Goal: Task Accomplishment & Management: Contribute content

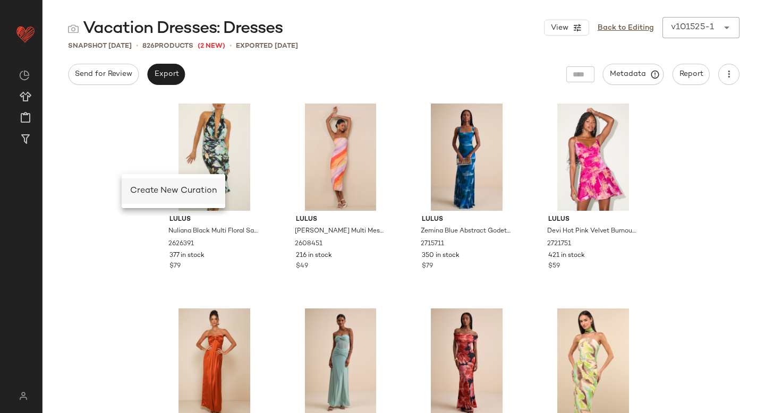
click at [144, 187] on span "Create New Curation" at bounding box center [173, 191] width 87 height 9
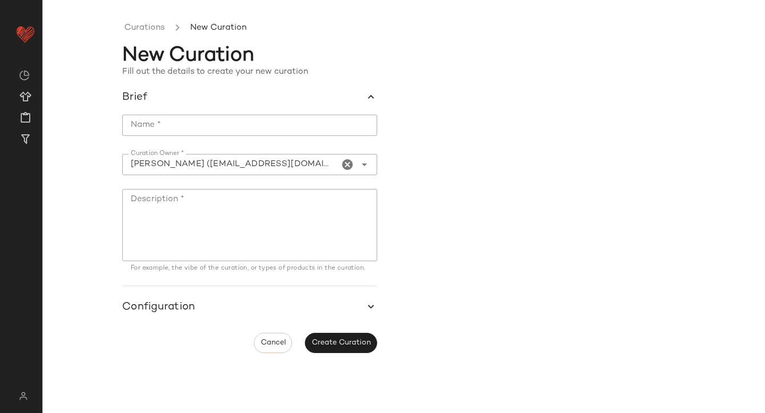
click at [166, 132] on input "Name *" at bounding box center [249, 125] width 255 height 21
click at [160, 123] on input "**********" at bounding box center [249, 125] width 255 height 21
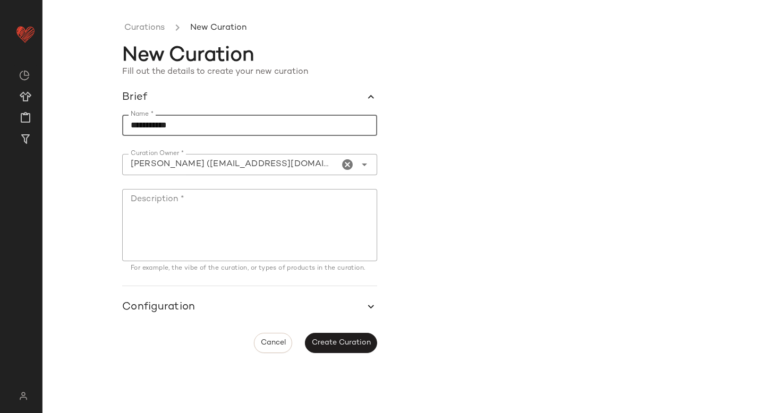
click at [160, 123] on input "**********" at bounding box center [249, 125] width 255 height 21
type input "**********"
click at [167, 204] on textarea "Description *" at bounding box center [249, 225] width 255 height 72
paste textarea "**********"
type textarea "**********"
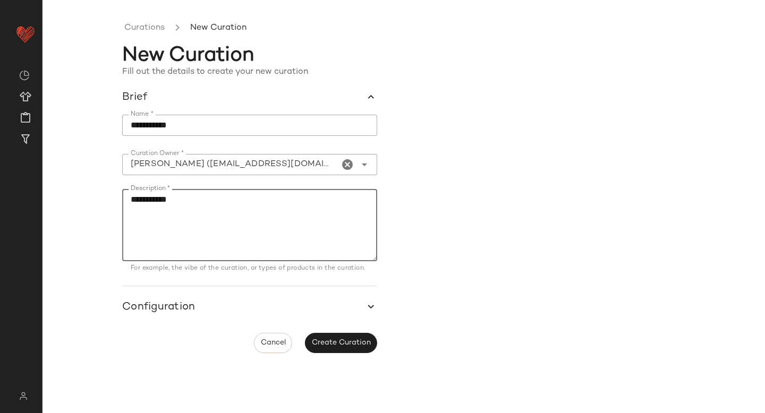
click at [68, 335] on div "**********" at bounding box center [404, 215] width 723 height 396
click at [149, 316] on span "button" at bounding box center [249, 308] width 255 height 26
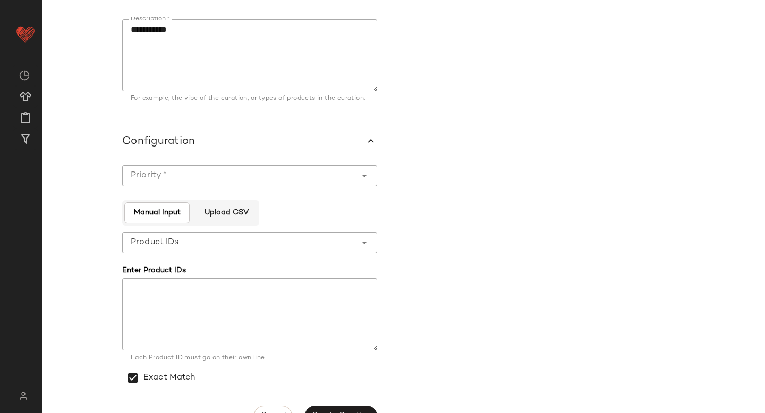
scroll to position [166, 0]
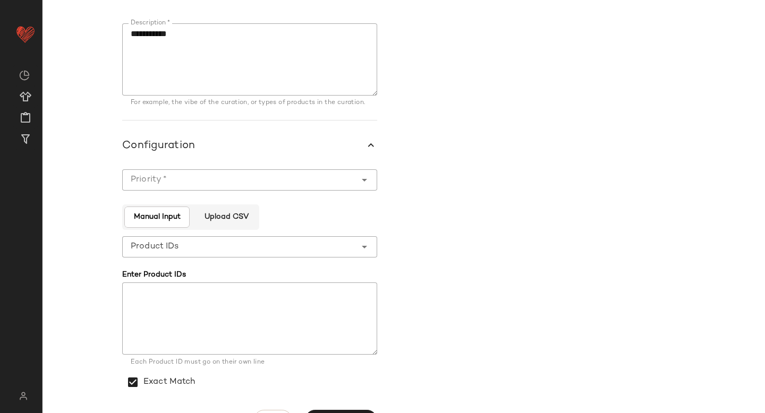
click at [234, 191] on div at bounding box center [239, 180] width 234 height 21
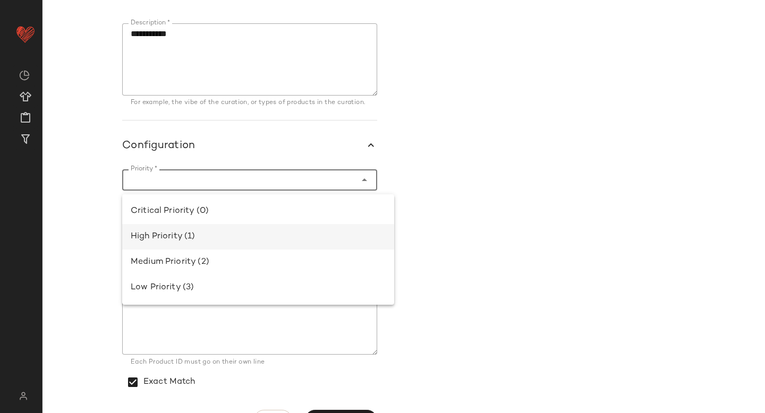
click at [203, 238] on div "High Priority (1)" at bounding box center [258, 237] width 255 height 13
type input "**********"
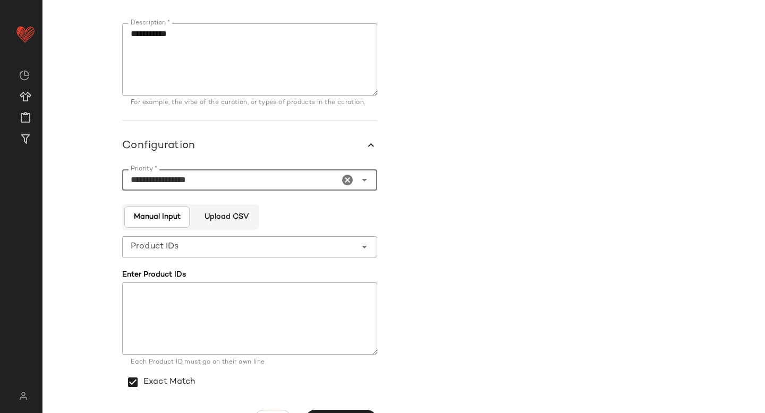
click at [277, 244] on div "**********" at bounding box center [239, 246] width 234 height 21
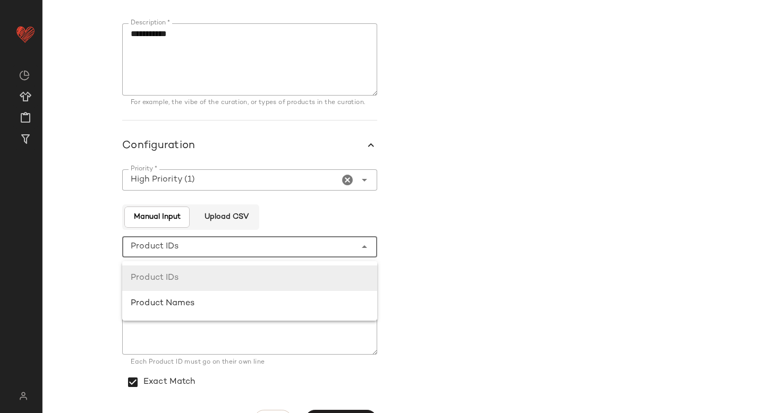
click at [483, 216] on form "**********" at bounding box center [443, 172] width 643 height 515
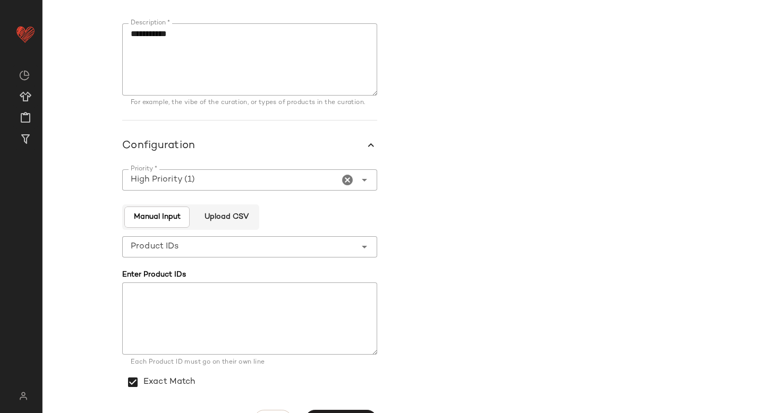
scroll to position [195, 0]
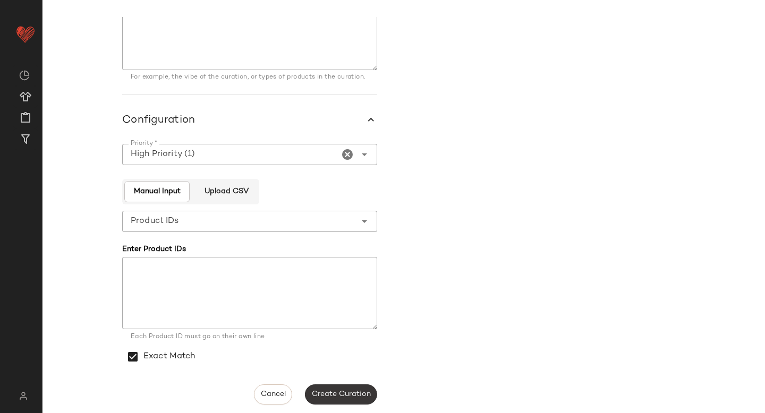
click at [335, 397] on span "Create Curation" at bounding box center [341, 395] width 60 height 9
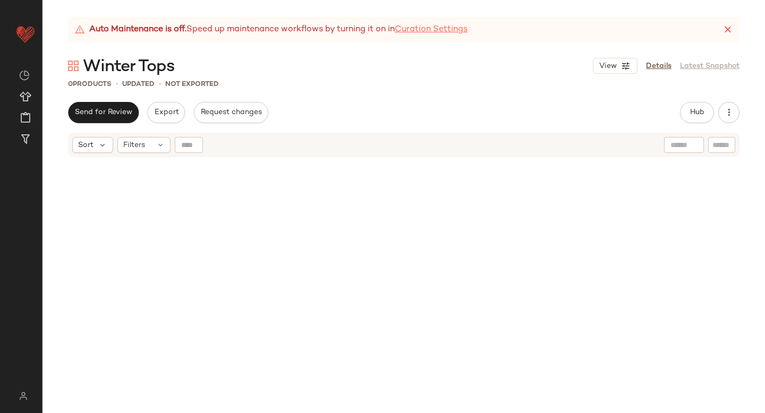
click at [468, 25] on link "Curation Settings" at bounding box center [431, 29] width 73 height 13
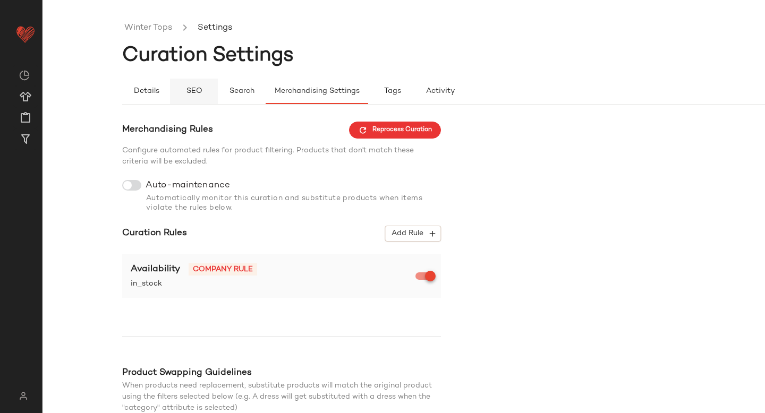
click at [193, 92] on span "SEO" at bounding box center [193, 91] width 16 height 9
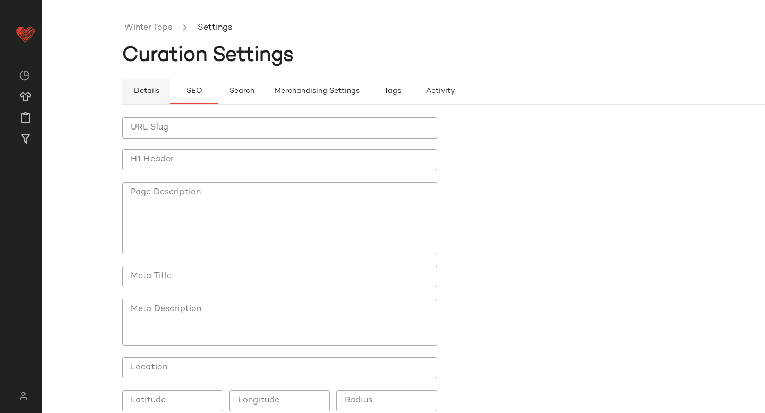
click at [149, 87] on span "Details" at bounding box center [146, 91] width 26 height 9
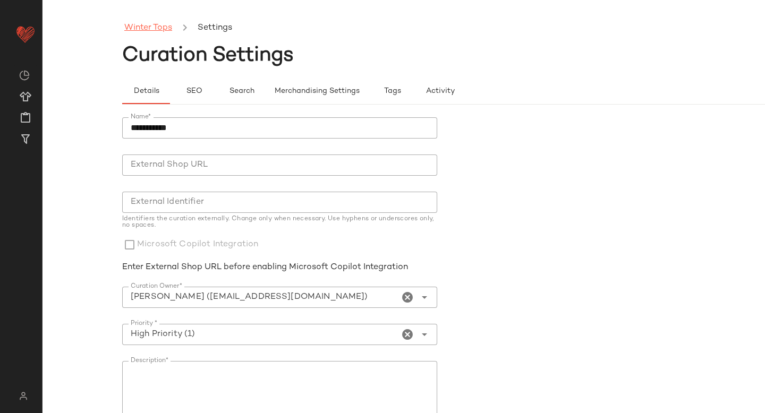
click at [159, 29] on link "Winter Tops" at bounding box center [148, 28] width 48 height 14
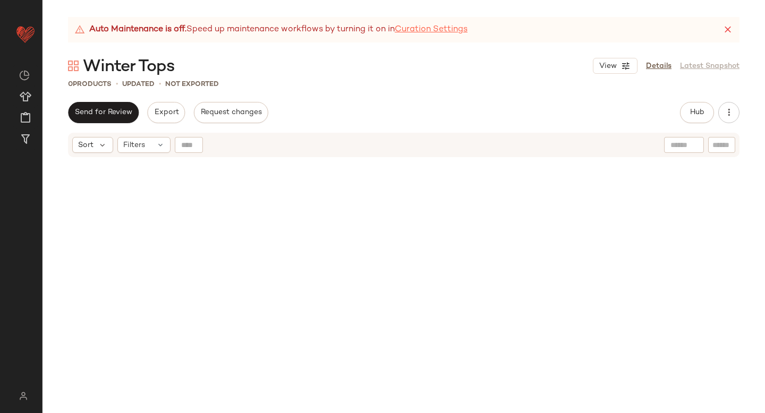
click at [456, 32] on link "Curation Settings" at bounding box center [431, 29] width 73 height 13
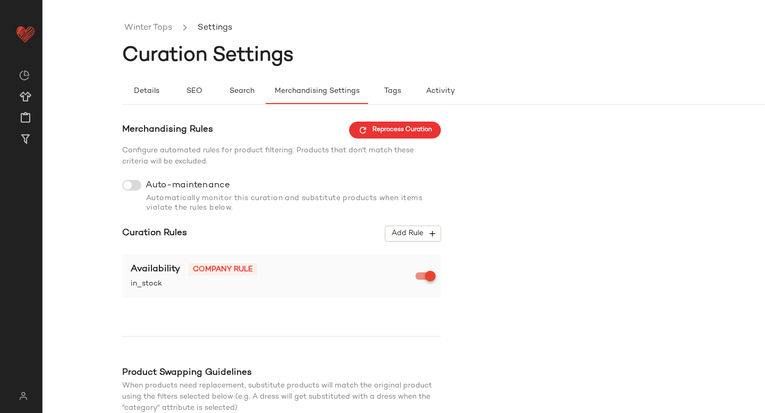
scroll to position [103, 0]
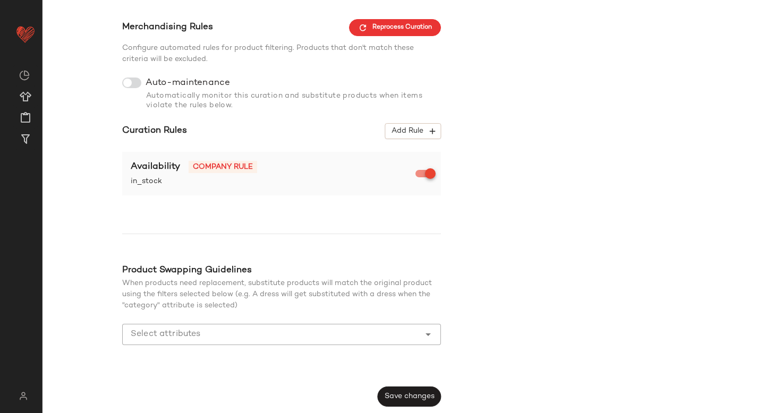
click at [257, 334] on input "Select attributes" at bounding box center [274, 334] width 286 height 13
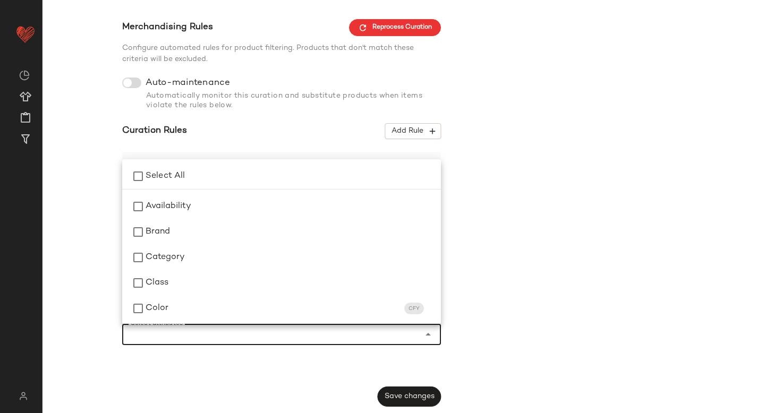
click at [566, 208] on div "Merchandising Rules Reprocess Curation Configure automated rules for product fi…" at bounding box center [443, 213] width 643 height 388
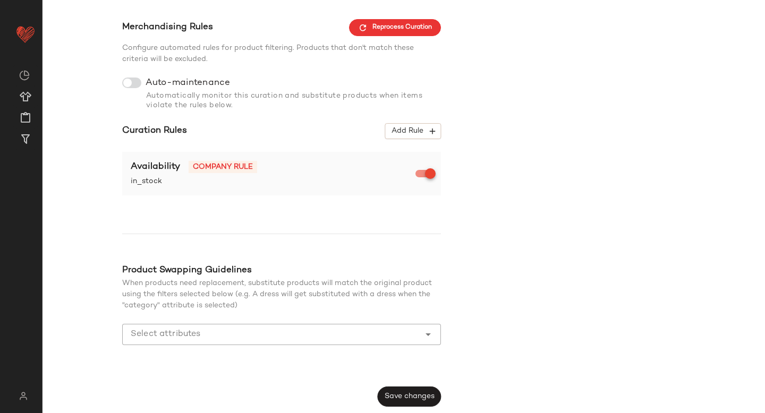
scroll to position [0, 0]
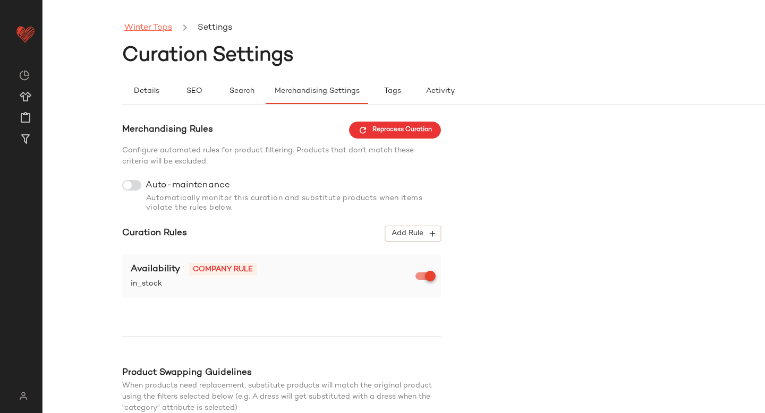
click at [147, 24] on link "Winter Tops" at bounding box center [148, 28] width 48 height 14
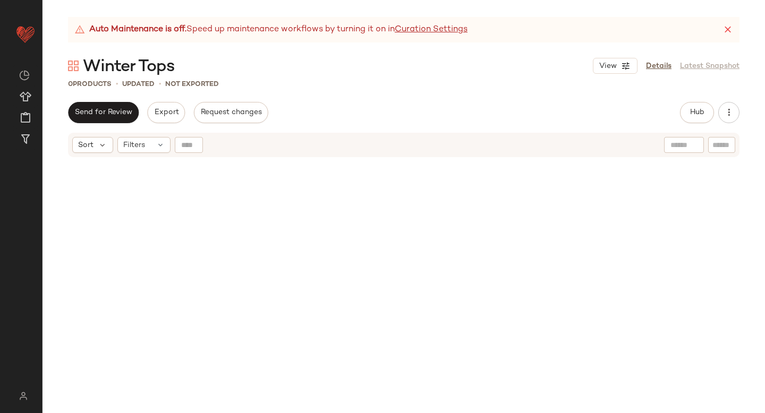
click at [728, 30] on icon at bounding box center [728, 29] width 11 height 11
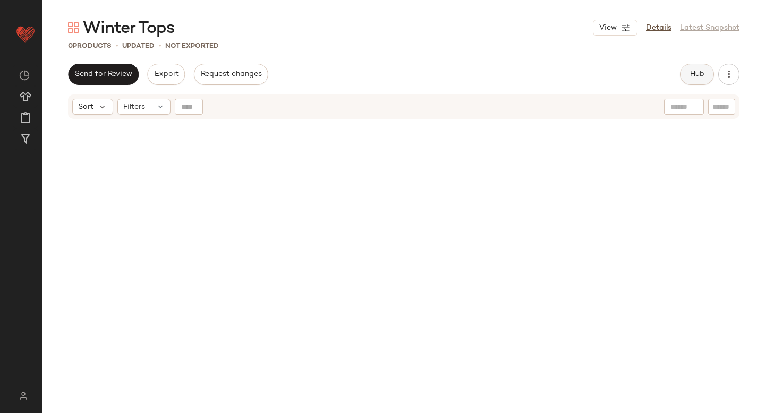
click at [707, 74] on button "Hub" at bounding box center [697, 74] width 34 height 21
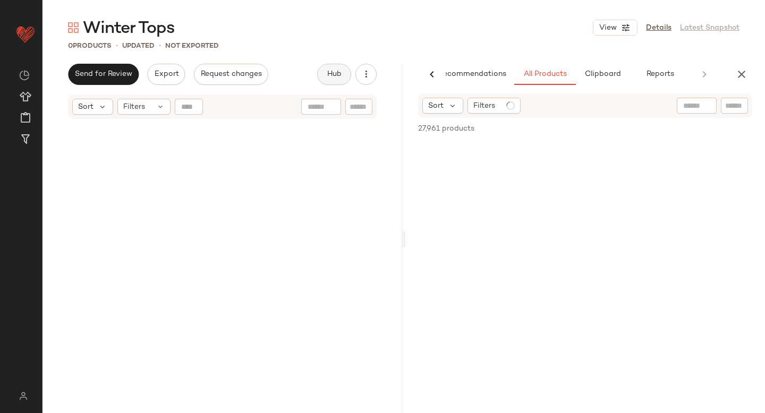
scroll to position [0, 25]
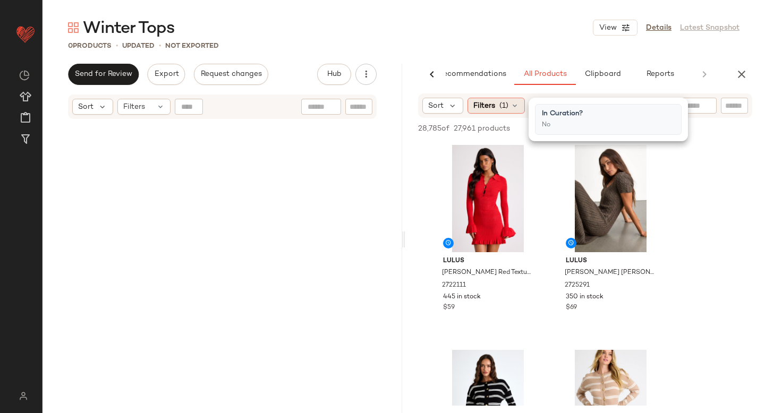
click at [500, 102] on span "(1)" at bounding box center [504, 105] width 9 height 11
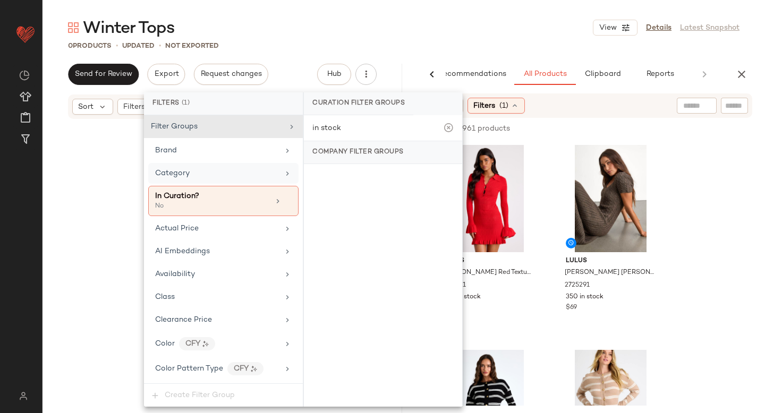
click at [197, 172] on div "Category" at bounding box center [217, 173] width 124 height 11
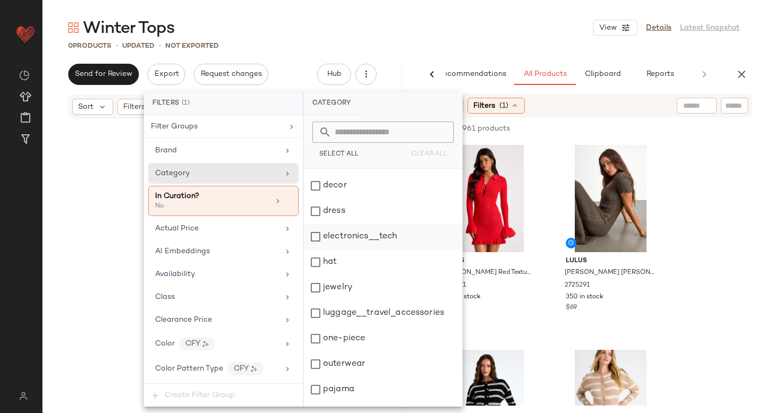
scroll to position [196, 0]
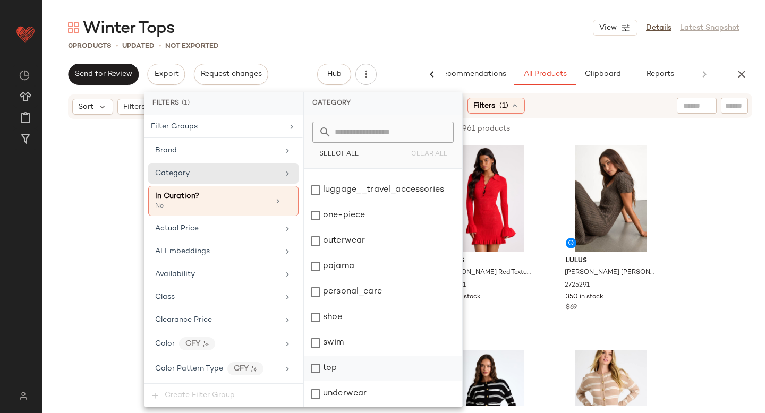
click at [317, 375] on div "top" at bounding box center [383, 369] width 158 height 26
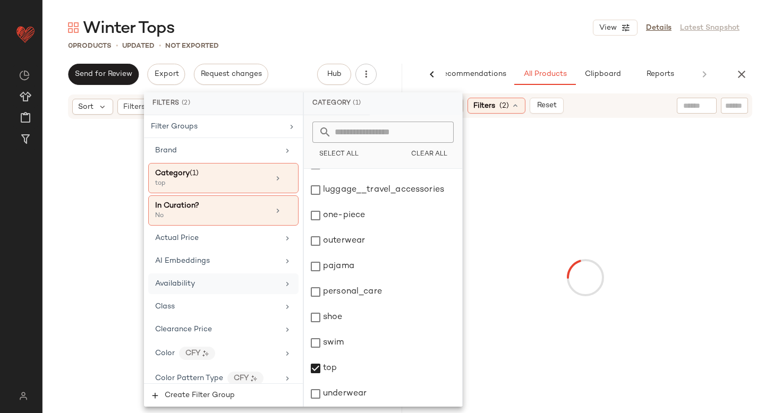
click at [218, 284] on div "Availability" at bounding box center [217, 283] width 124 height 11
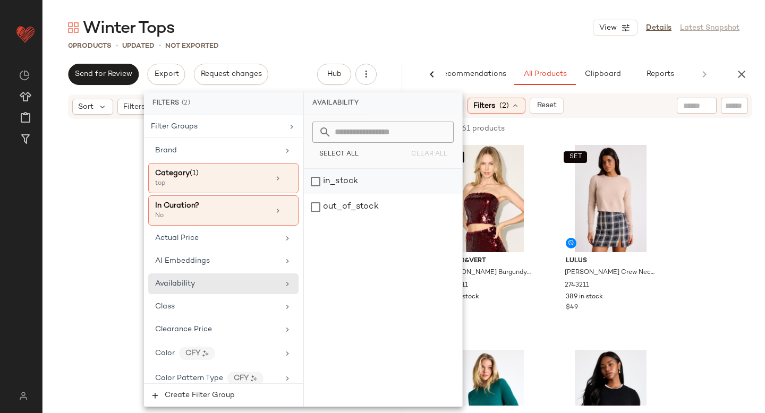
click at [332, 176] on div "in_stock" at bounding box center [383, 182] width 158 height 26
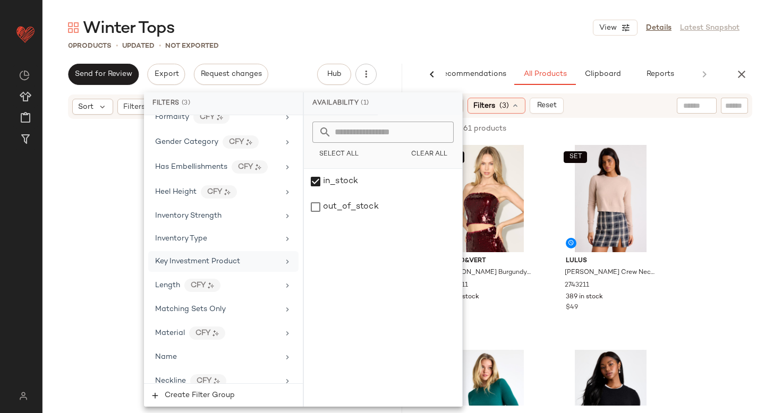
scroll to position [900, 0]
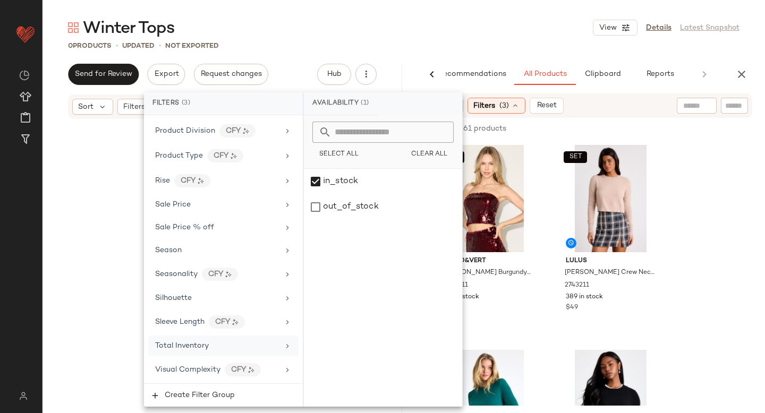
click at [198, 341] on div "Total Inventory" at bounding box center [182, 346] width 54 height 11
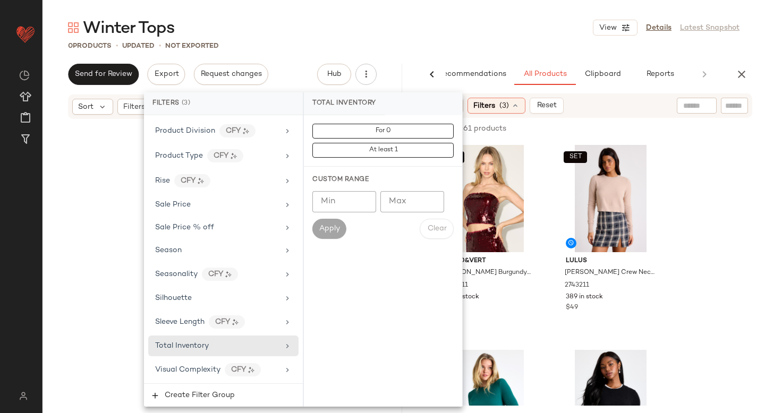
click at [339, 208] on input "Min" at bounding box center [344, 201] width 64 height 21
type input "**"
click at [339, 236] on button "Apply" at bounding box center [329, 229] width 34 height 20
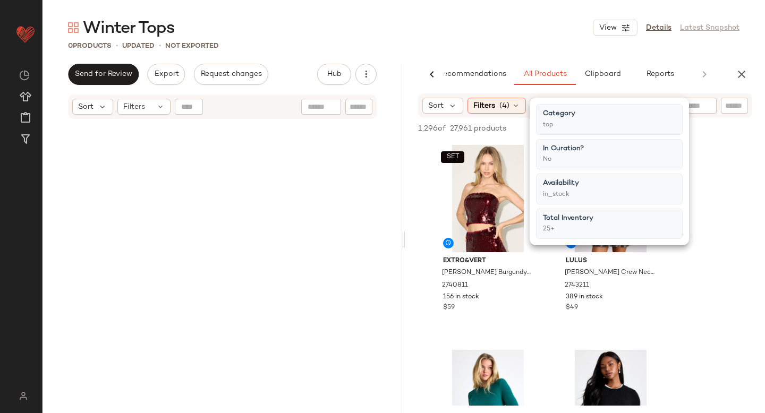
click at [503, 107] on span "(4)" at bounding box center [505, 105] width 10 height 11
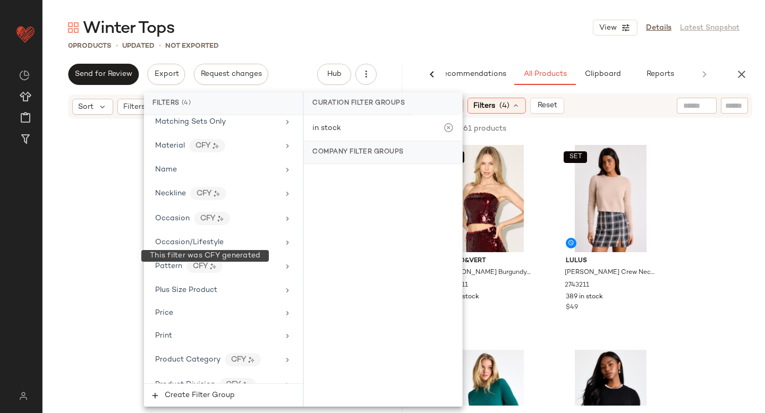
scroll to position [636, 0]
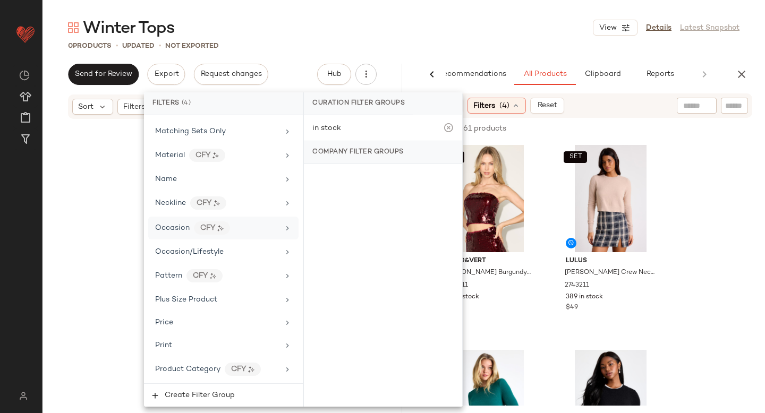
click at [180, 226] on span "Occasion" at bounding box center [172, 228] width 35 height 8
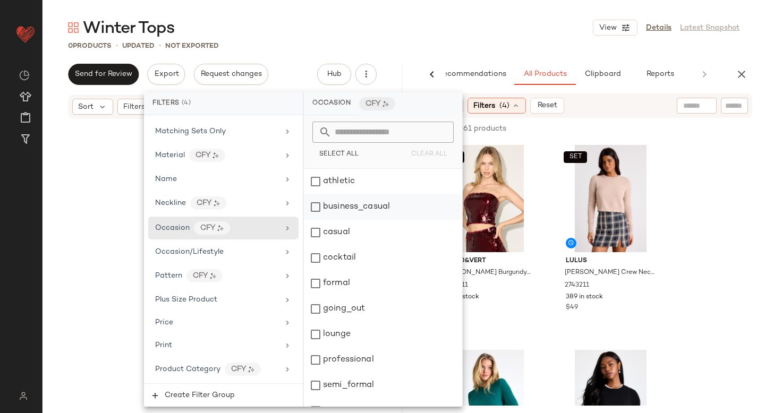
scroll to position [17, 0]
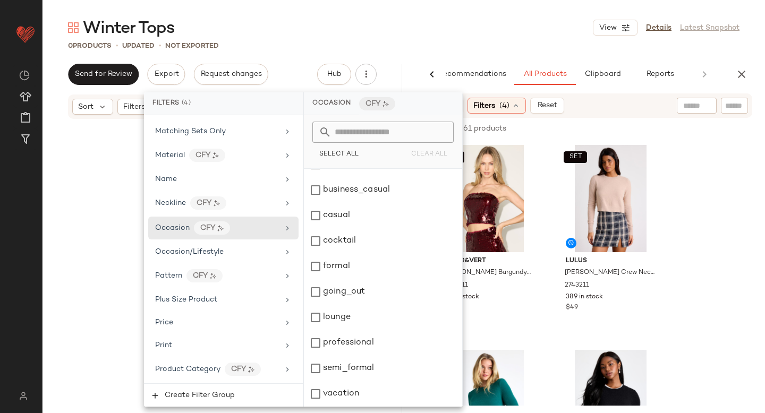
click at [101, 197] on div at bounding box center [222, 282] width 309 height 320
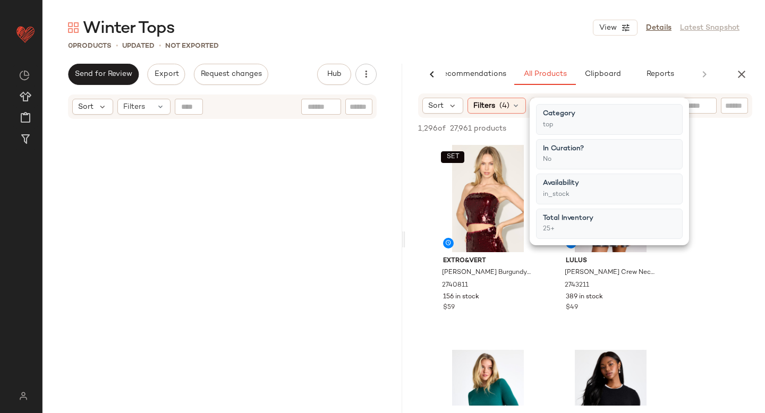
click at [140, 194] on div at bounding box center [222, 282] width 309 height 320
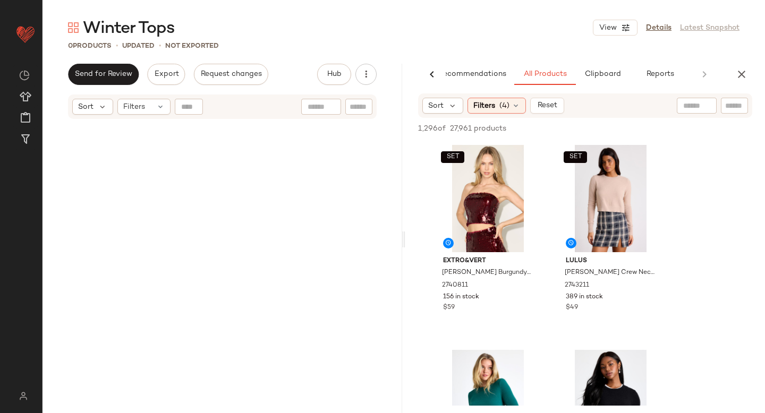
click at [310, 192] on div at bounding box center [222, 282] width 309 height 320
click at [498, 171] on div "SET View" at bounding box center [488, 198] width 107 height 107
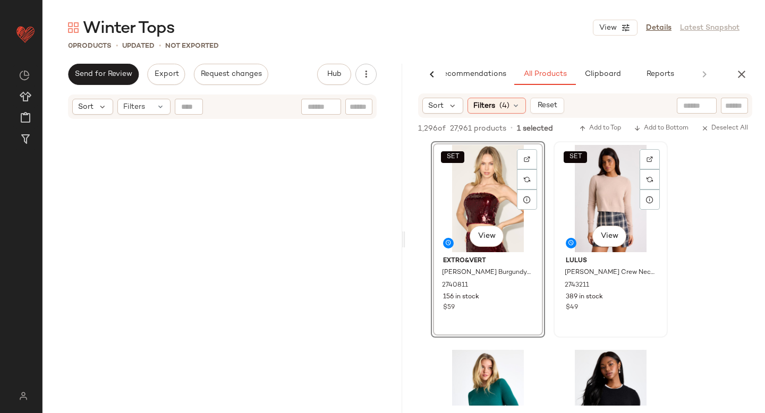
click at [615, 166] on div "SET View" at bounding box center [610, 198] width 107 height 107
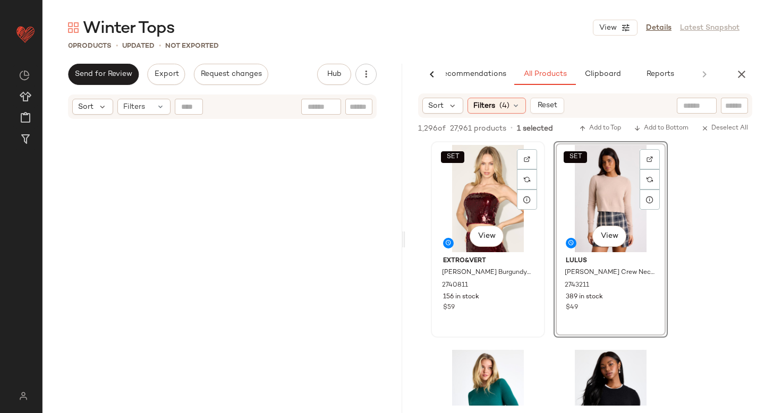
click at [493, 191] on div "SET View" at bounding box center [488, 198] width 107 height 107
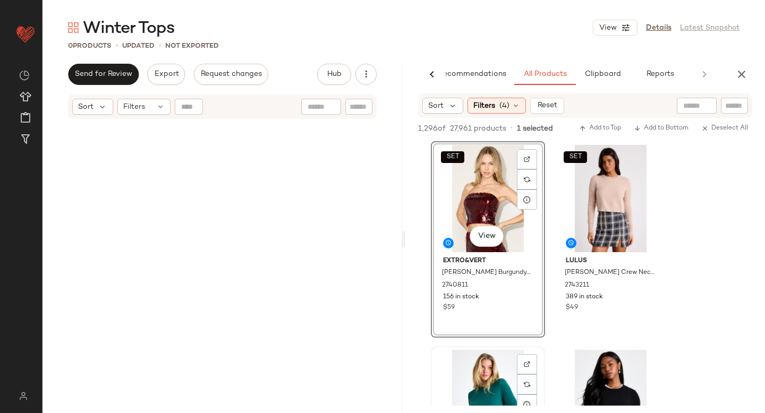
click at [486, 368] on div "View" at bounding box center [488, 403] width 107 height 107
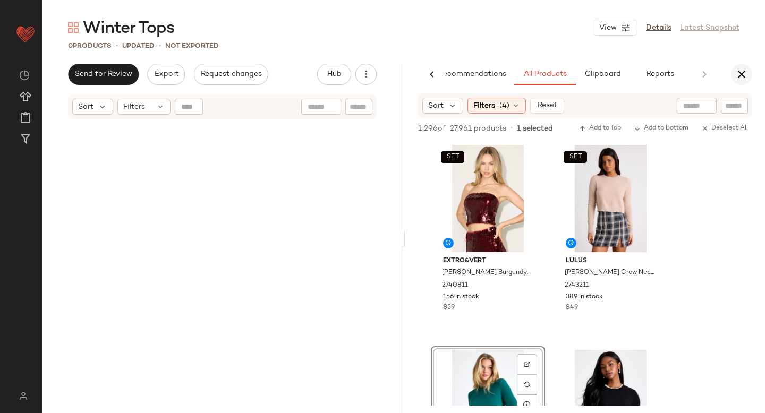
click at [741, 78] on icon "button" at bounding box center [741, 74] width 13 height 13
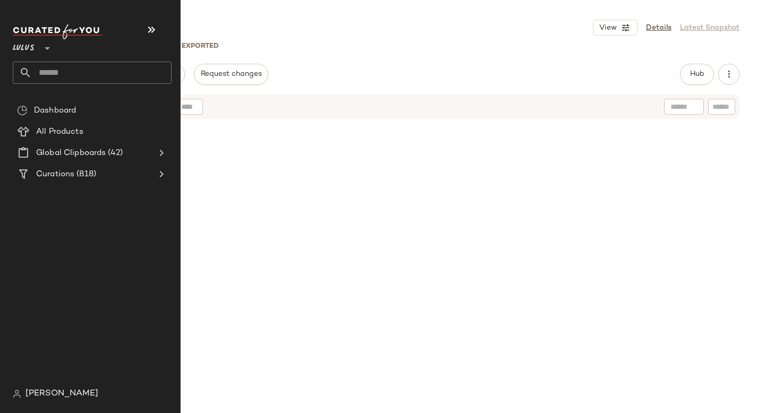
click at [70, 67] on input "text" at bounding box center [102, 73] width 140 height 22
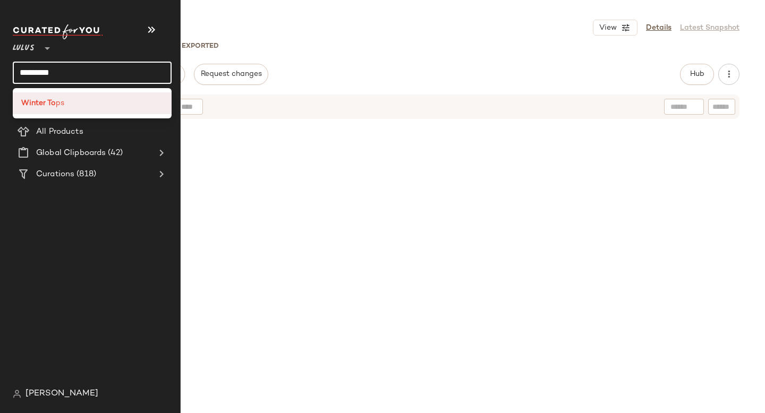
type input "*********"
click at [54, 98] on b "Winter To" at bounding box center [38, 103] width 35 height 11
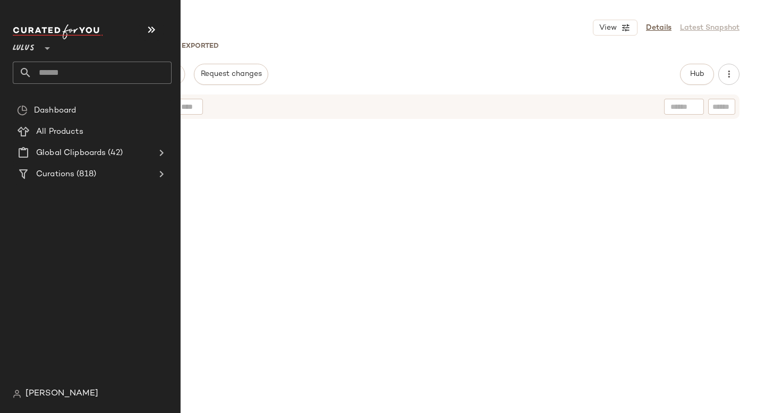
click at [78, 72] on input "text" at bounding box center [102, 73] width 140 height 22
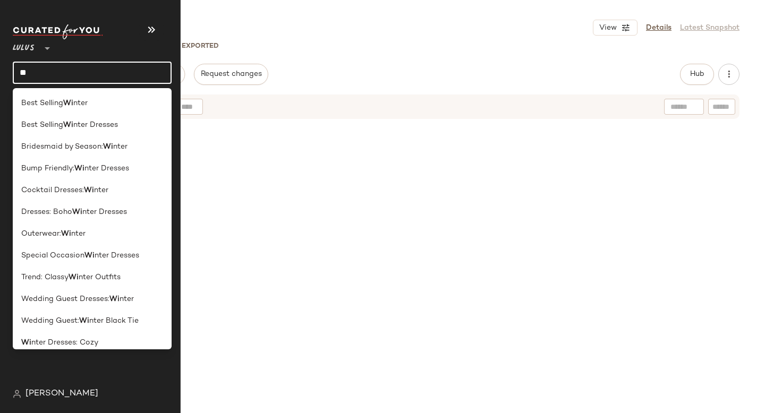
type input "*"
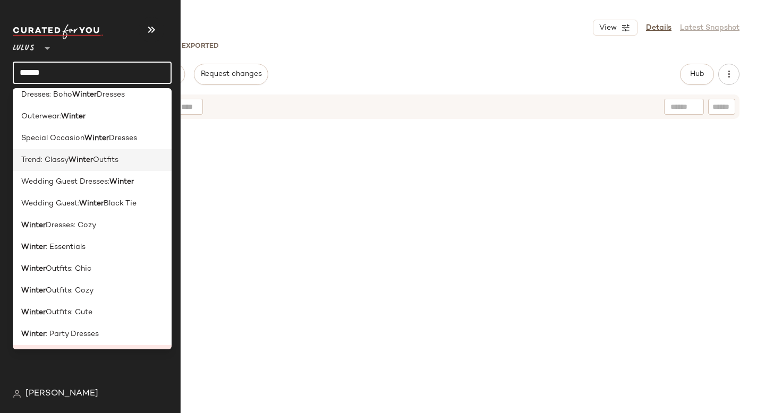
scroll to position [139, 0]
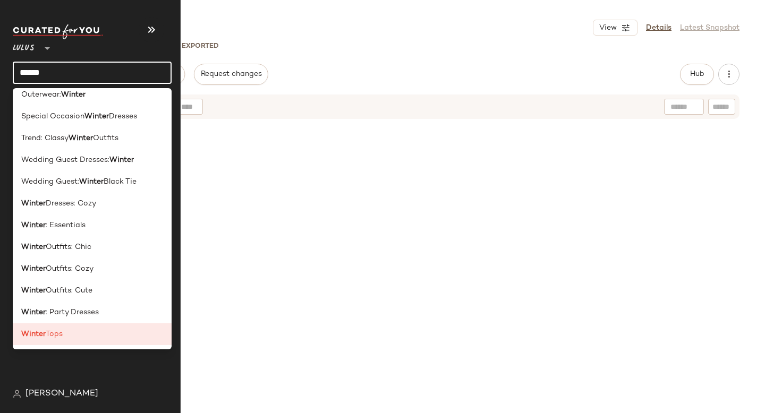
type input "******"
click at [392, 45] on div "0 Products • updated • Not Exported" at bounding box center [404, 45] width 723 height 11
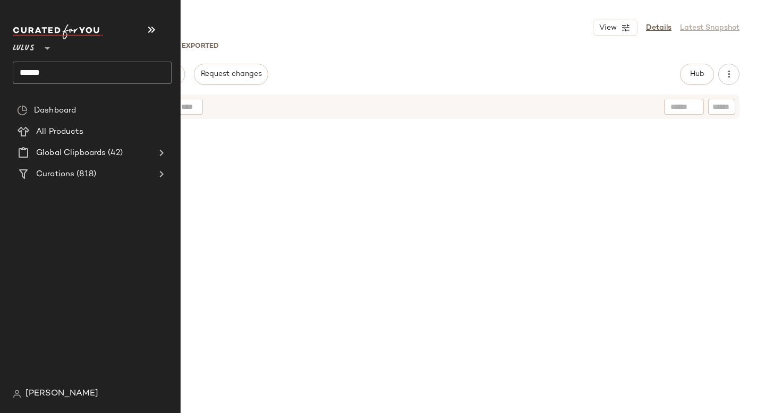
click at [392, 45] on div "0 Products • updated • Not Exported" at bounding box center [404, 45] width 723 height 11
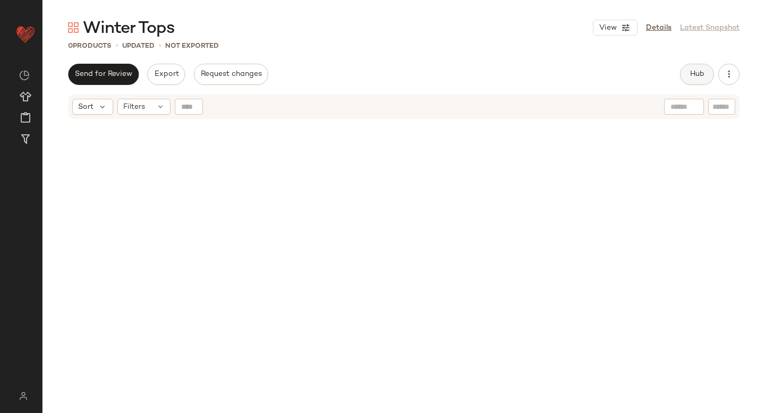
click at [702, 74] on span "Hub" at bounding box center [697, 74] width 15 height 9
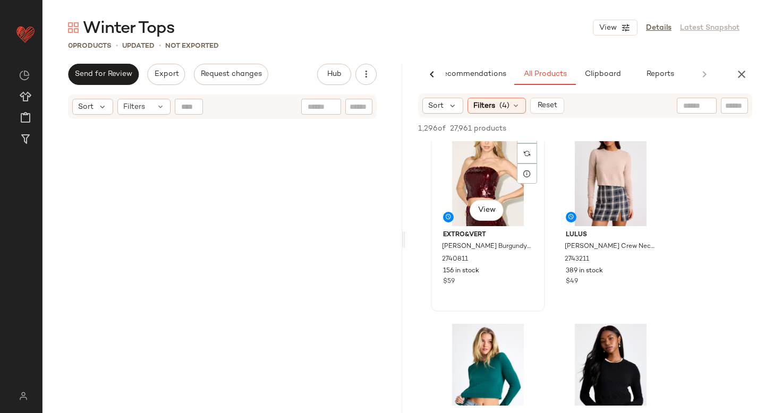
scroll to position [0, 0]
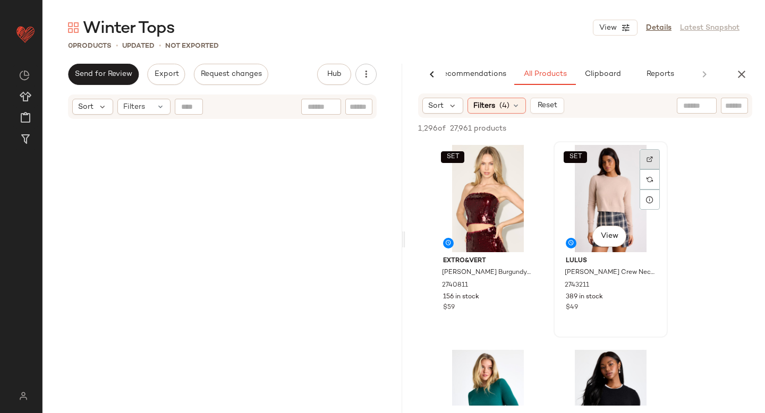
click at [647, 159] on img at bounding box center [650, 159] width 6 height 6
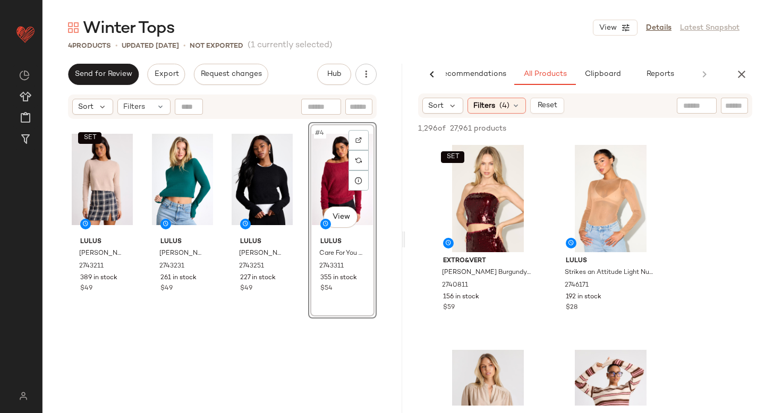
drag, startPoint x: 606, startPoint y: 172, endPoint x: 190, endPoint y: 2, distance: 450.0
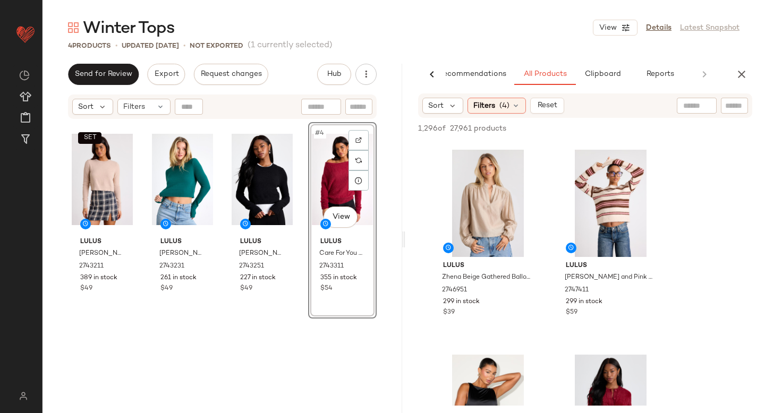
scroll to position [206, 0]
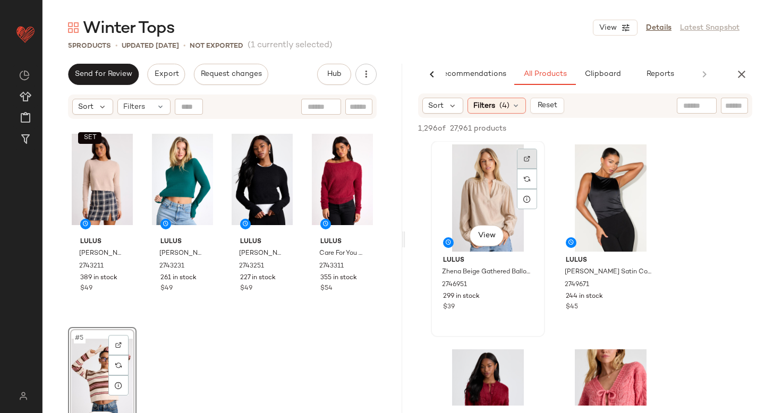
click at [528, 161] on img at bounding box center [527, 159] width 6 height 6
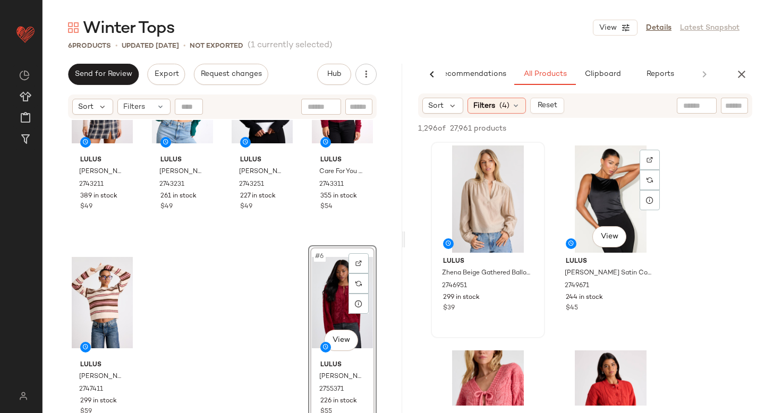
scroll to position [208, 0]
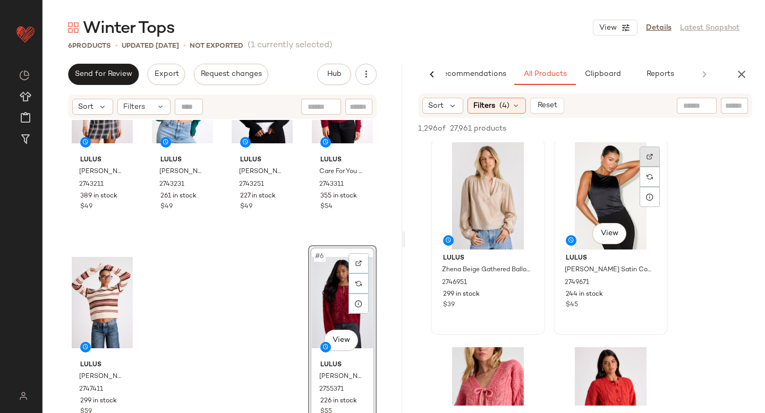
click at [652, 153] on div at bounding box center [650, 157] width 20 height 20
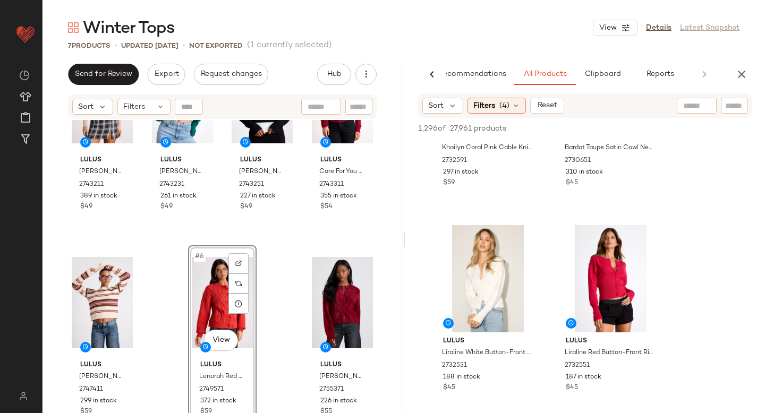
scroll to position [599, 0]
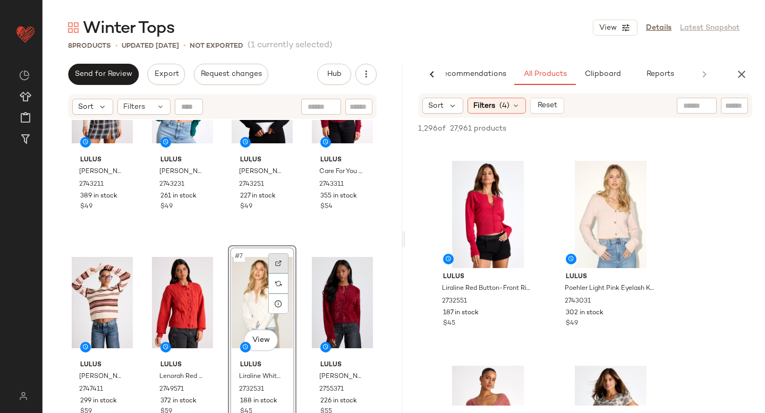
click at [276, 260] on div at bounding box center [278, 263] width 20 height 20
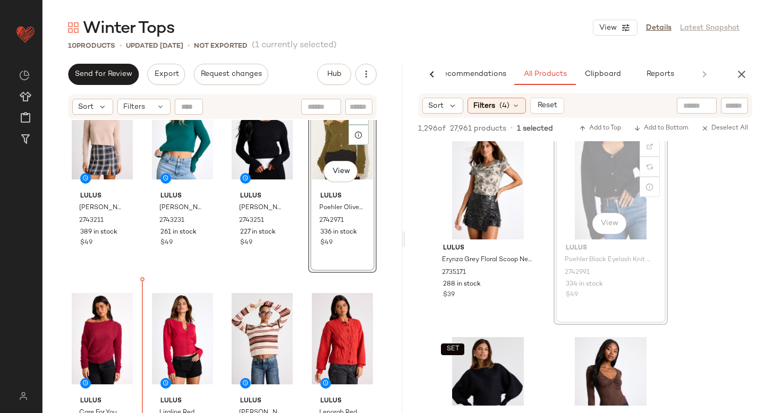
scroll to position [52, 0]
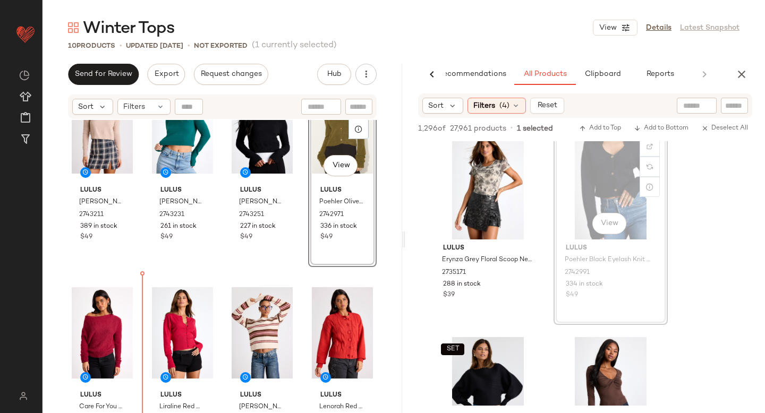
drag, startPoint x: 583, startPoint y: 191, endPoint x: 572, endPoint y: 193, distance: 11.4
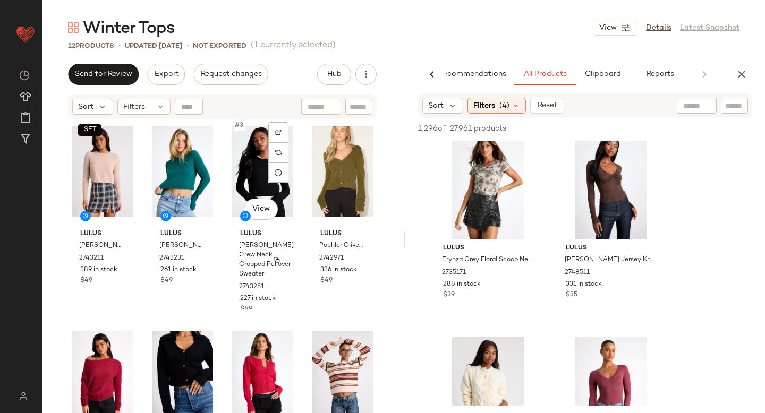
scroll to position [0, 0]
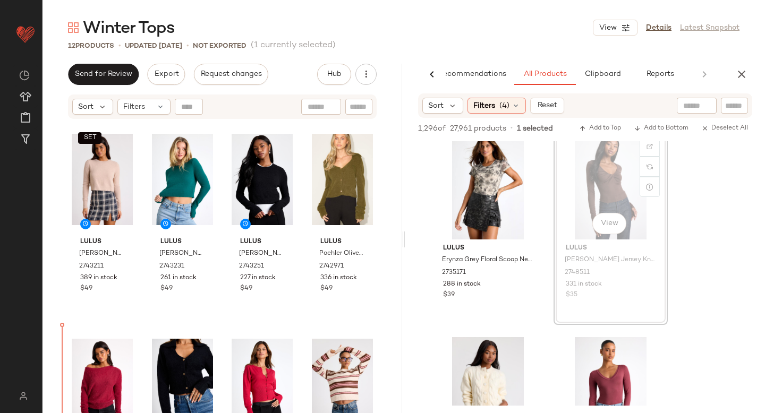
drag, startPoint x: 620, startPoint y: 172, endPoint x: 614, endPoint y: 174, distance: 5.7
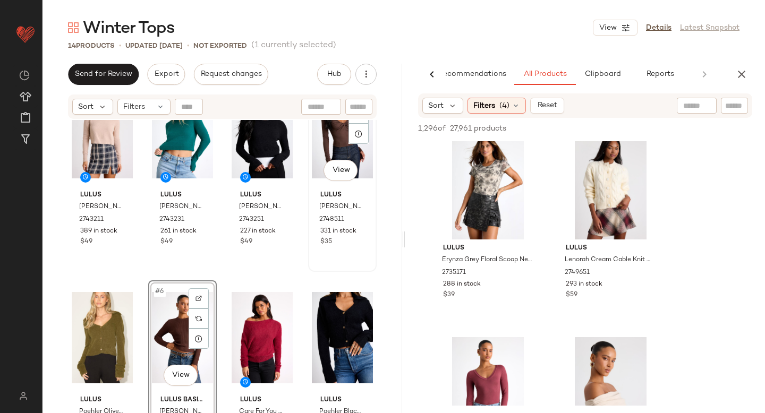
scroll to position [60, 0]
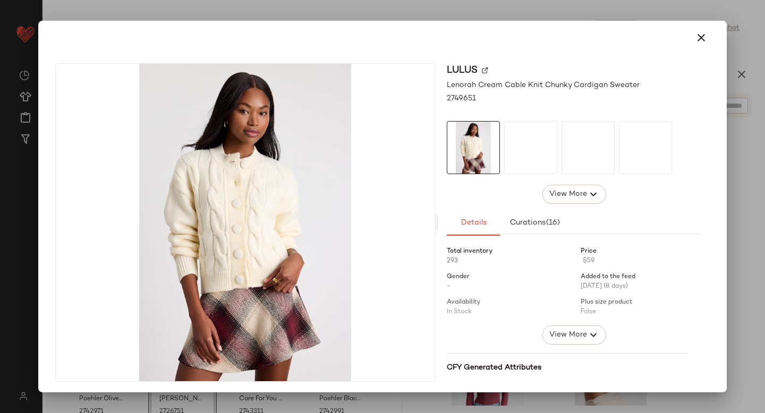
drag, startPoint x: 622, startPoint y: 217, endPoint x: 277, endPoint y: 342, distance: 367.3
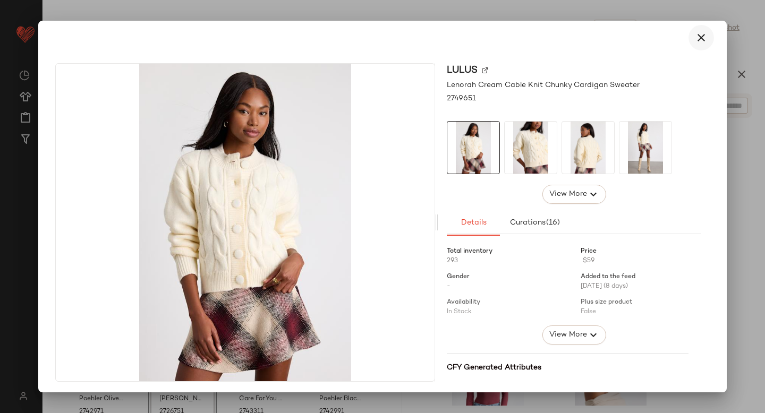
click at [696, 36] on icon "button" at bounding box center [701, 37] width 13 height 13
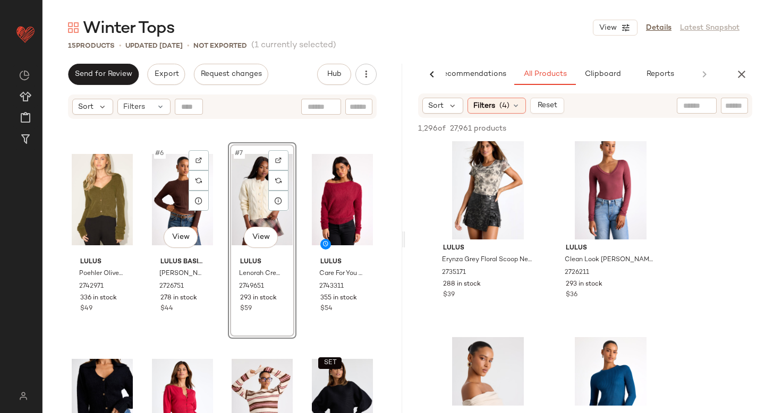
scroll to position [185, 0]
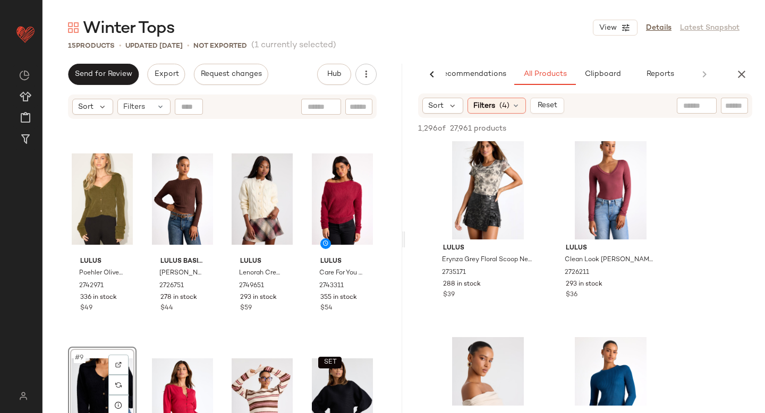
drag, startPoint x: 82, startPoint y: 379, endPoint x: 99, endPoint y: 367, distance: 21.1
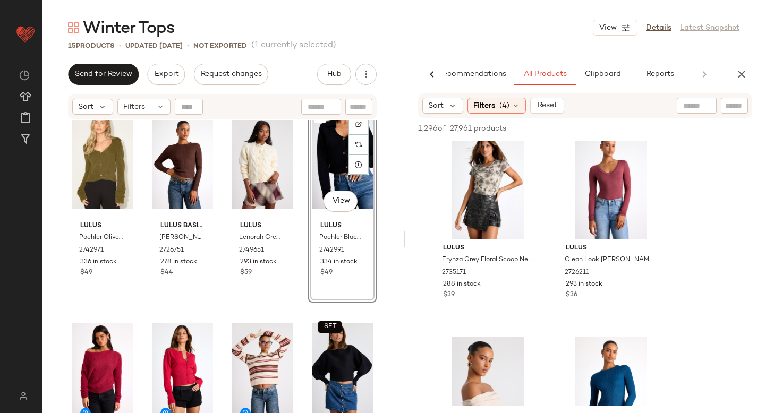
scroll to position [236, 0]
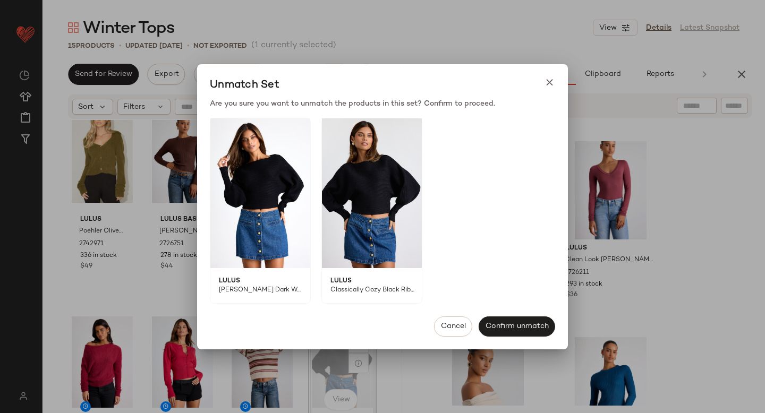
drag, startPoint x: 332, startPoint y: 324, endPoint x: 326, endPoint y: 324, distance: 5.9
click at [549, 82] on icon at bounding box center [549, 82] width 11 height 11
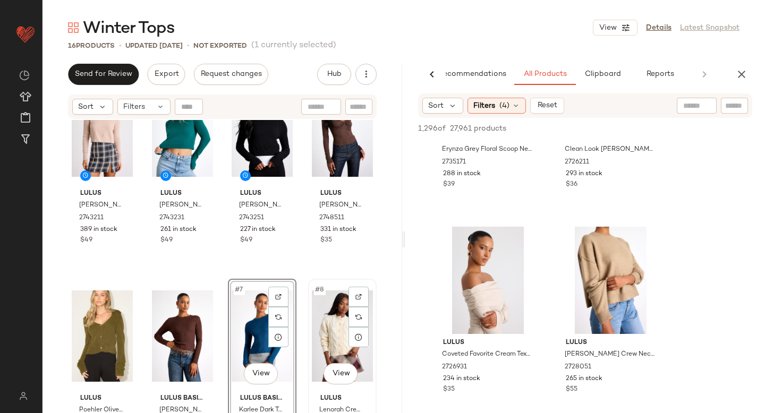
scroll to position [55, 0]
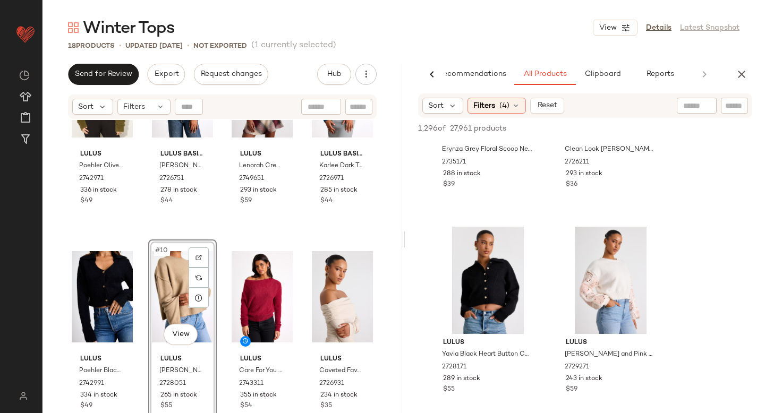
scroll to position [314, 0]
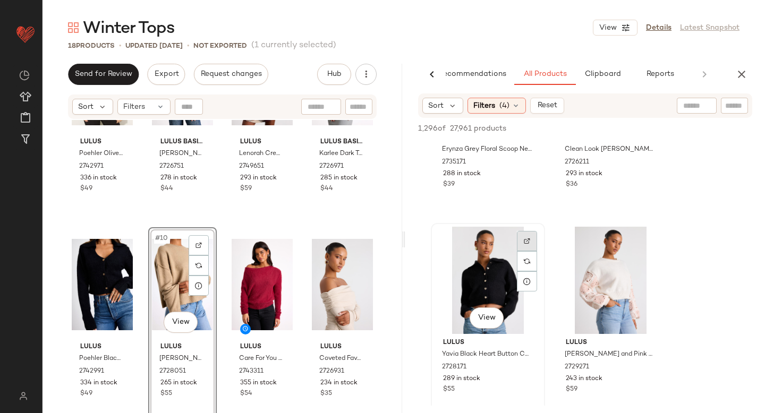
click at [530, 243] on div at bounding box center [527, 241] width 20 height 20
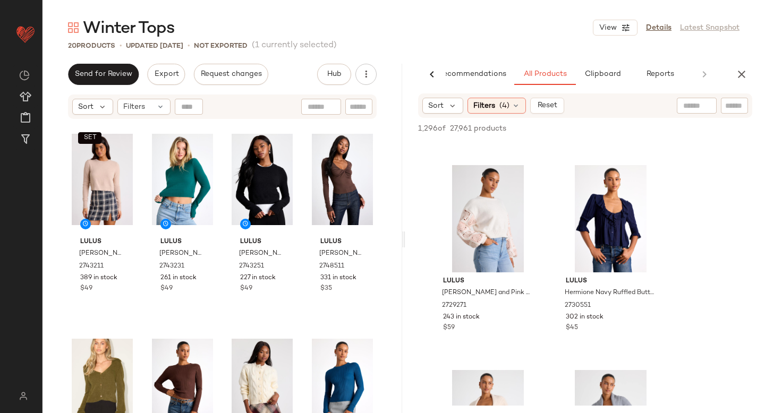
scroll to position [1006, 0]
click at [656, 186] on div at bounding box center [650, 179] width 20 height 20
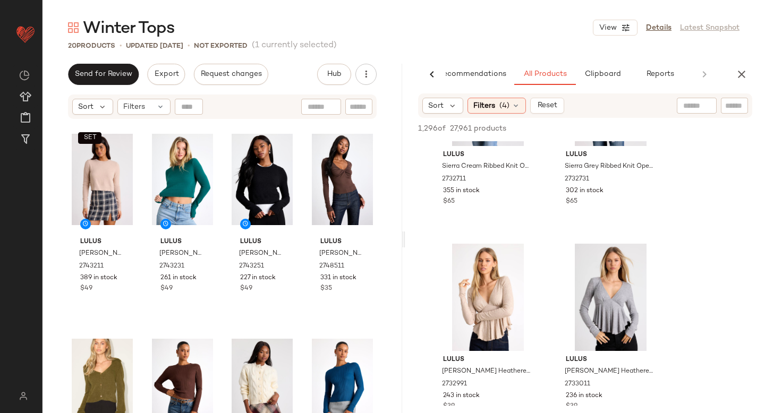
scroll to position [1385, 0]
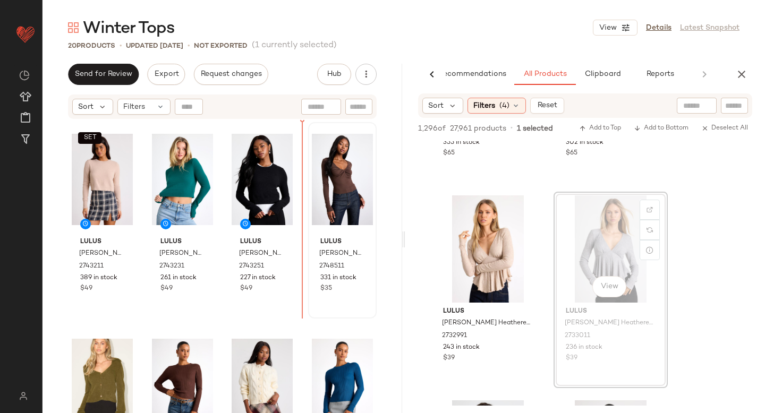
drag, startPoint x: 601, startPoint y: 255, endPoint x: 318, endPoint y: 309, distance: 287.9
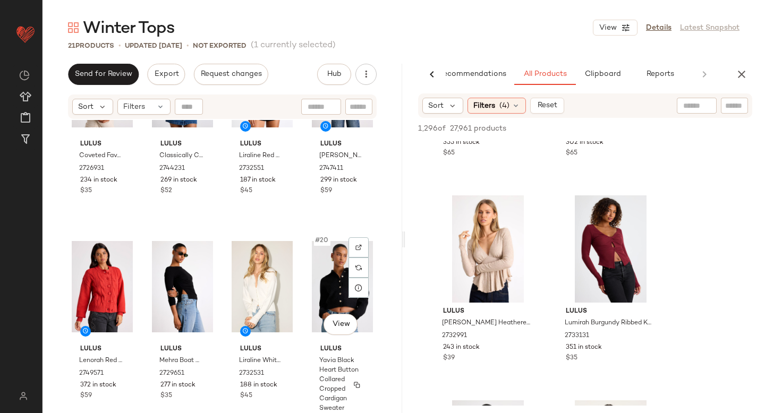
scroll to position [692, 0]
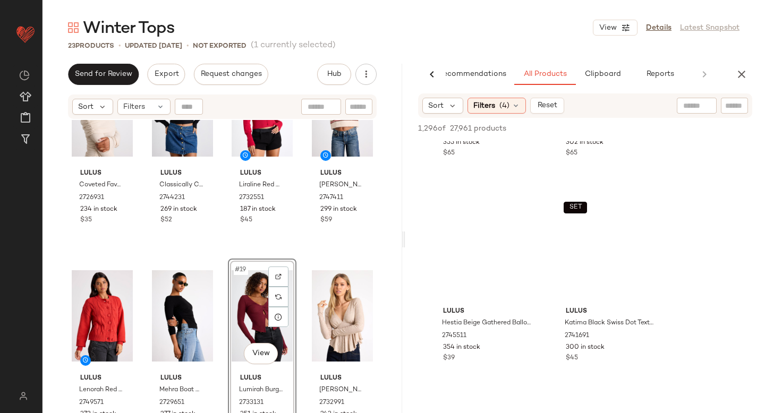
click at [286, 273] on div "#19 View" at bounding box center [262, 316] width 61 height 107
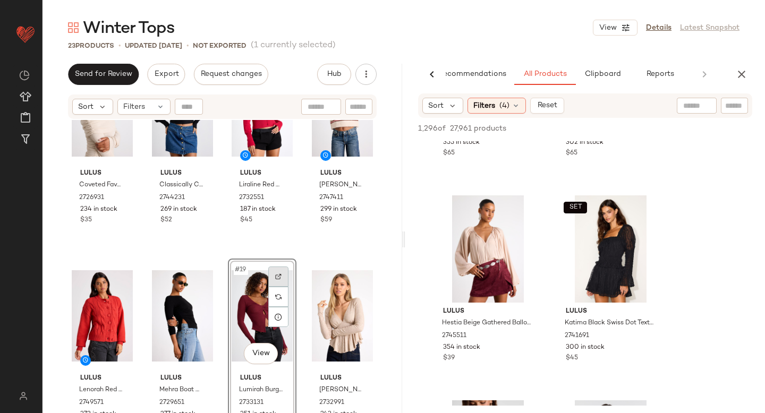
click at [280, 274] on div at bounding box center [278, 277] width 20 height 20
click at [526, 211] on img at bounding box center [527, 210] width 6 height 6
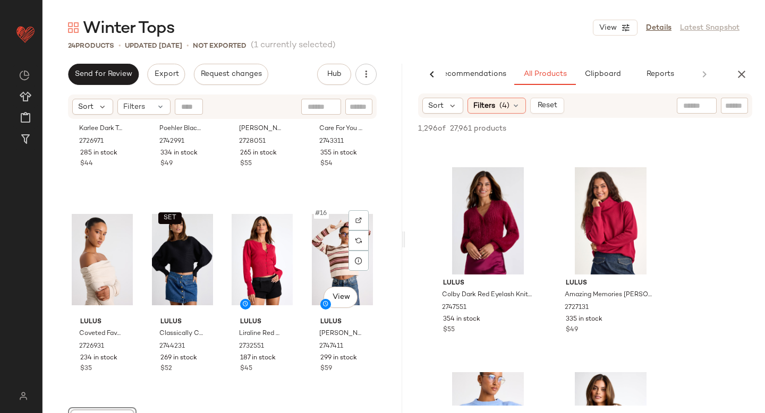
scroll to position [553, 0]
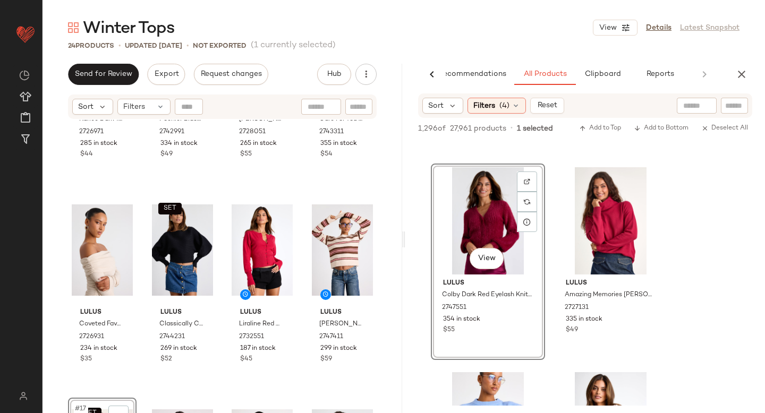
drag, startPoint x: 483, startPoint y: 202, endPoint x: 142, endPoint y: 299, distance: 354.2
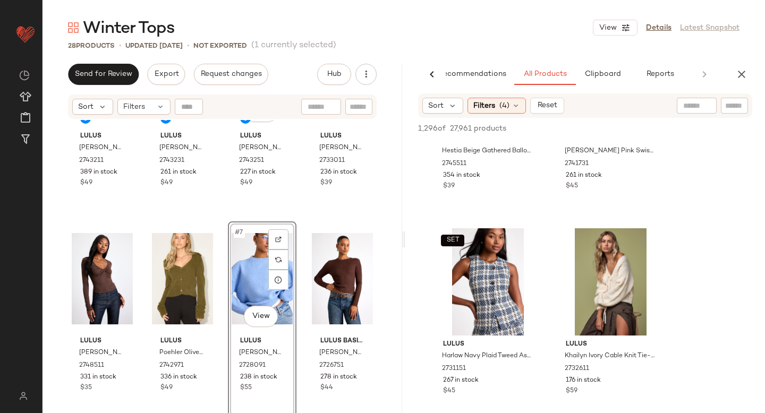
scroll to position [124, 0]
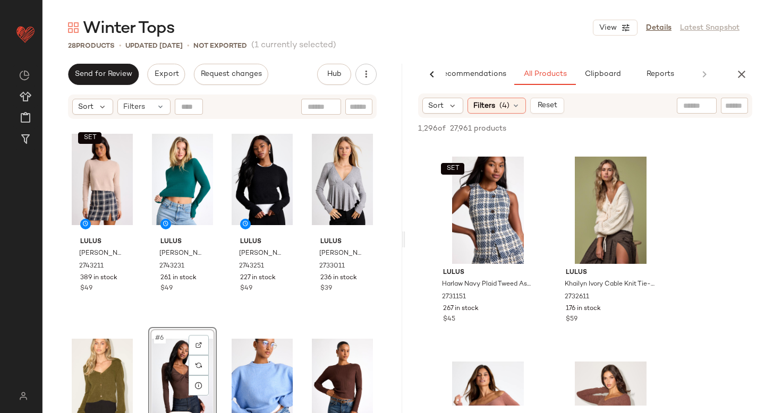
scroll to position [1635, 0]
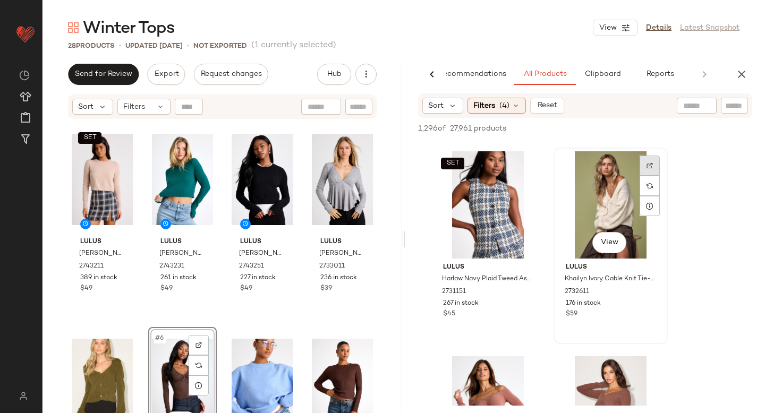
click at [646, 168] on div at bounding box center [650, 166] width 20 height 20
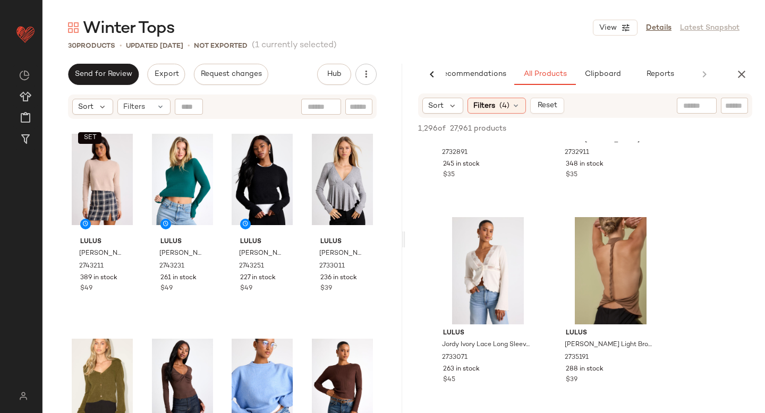
scroll to position [1775, 0]
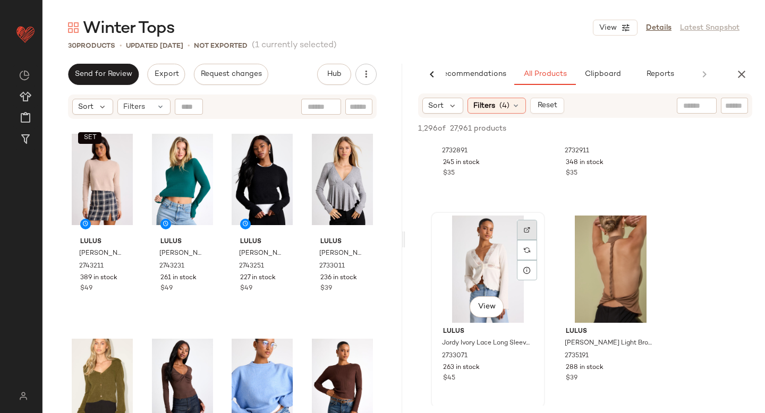
click at [521, 229] on div at bounding box center [527, 230] width 20 height 20
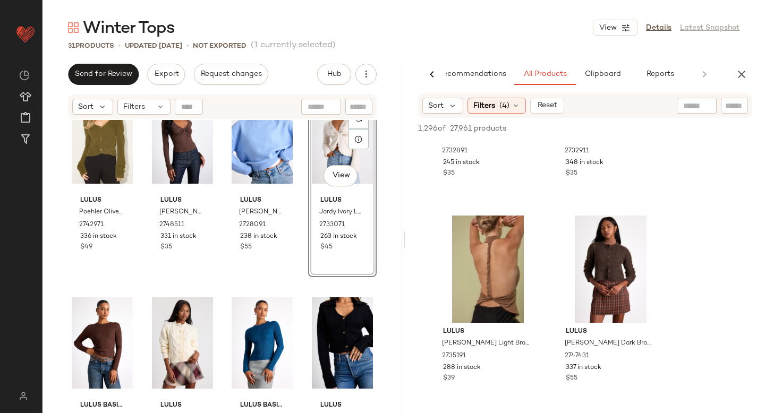
scroll to position [270, 0]
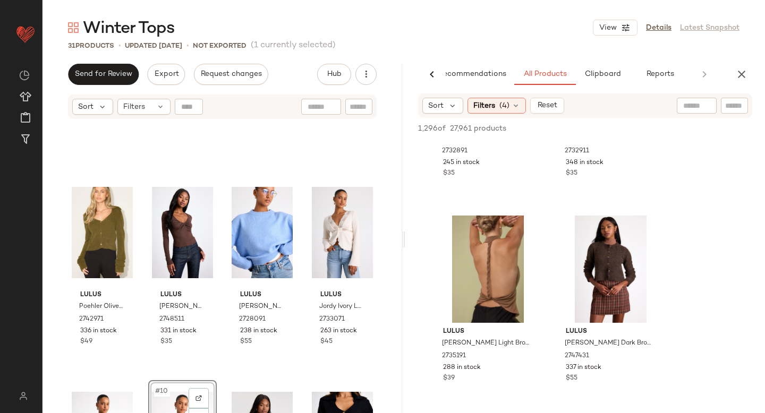
scroll to position [100, 0]
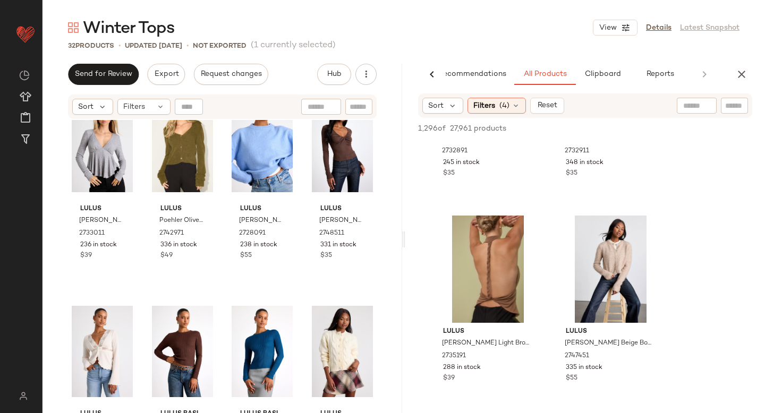
scroll to position [243, 0]
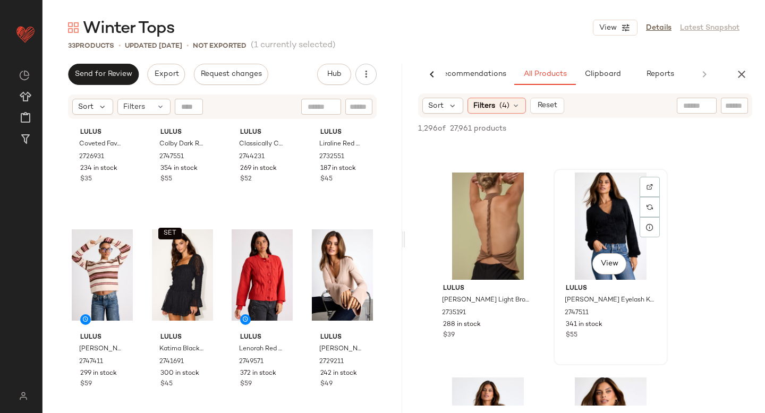
scroll to position [1839, 0]
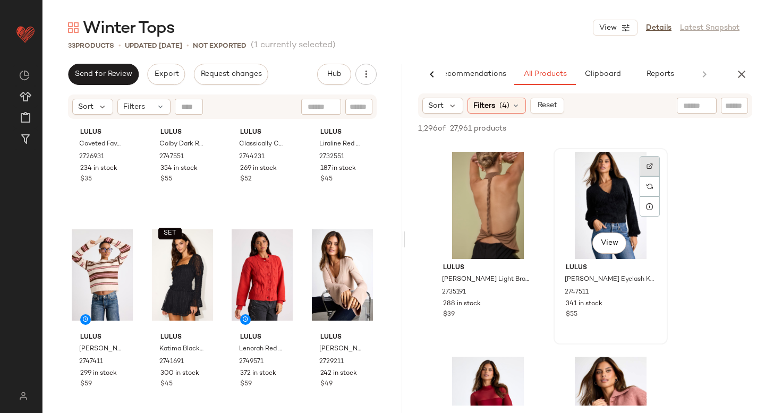
click at [655, 160] on div at bounding box center [650, 166] width 20 height 20
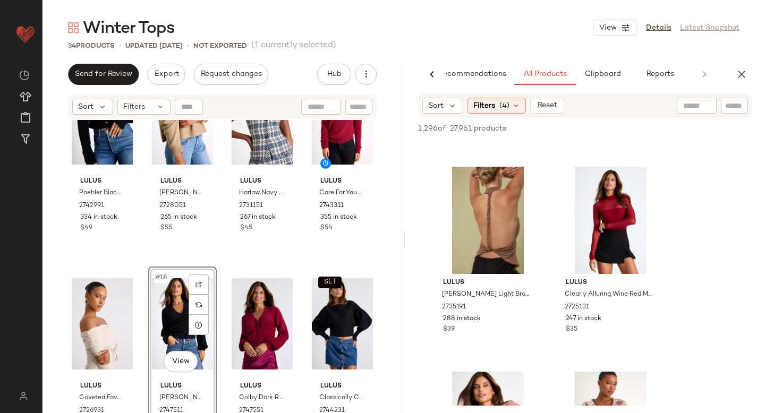
scroll to position [1815, 0]
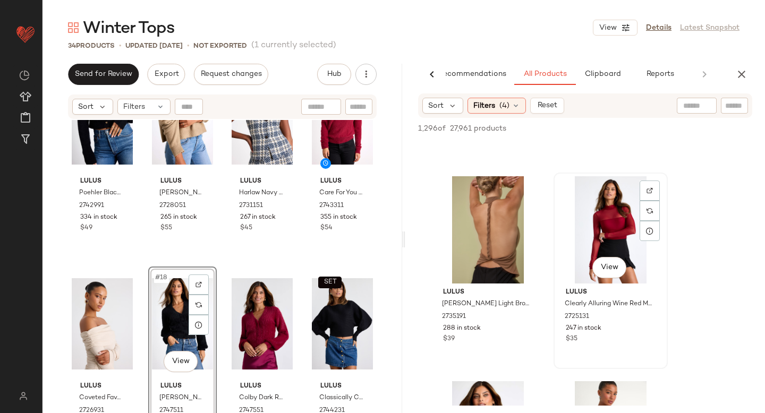
click at [639, 196] on div "View" at bounding box center [610, 229] width 107 height 107
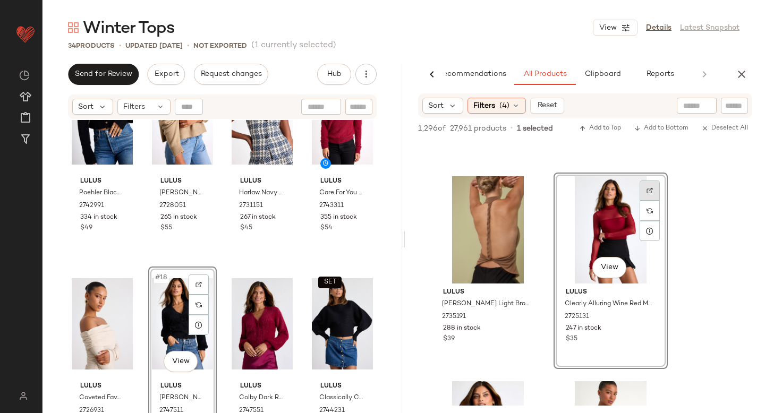
click at [645, 190] on div at bounding box center [650, 191] width 20 height 20
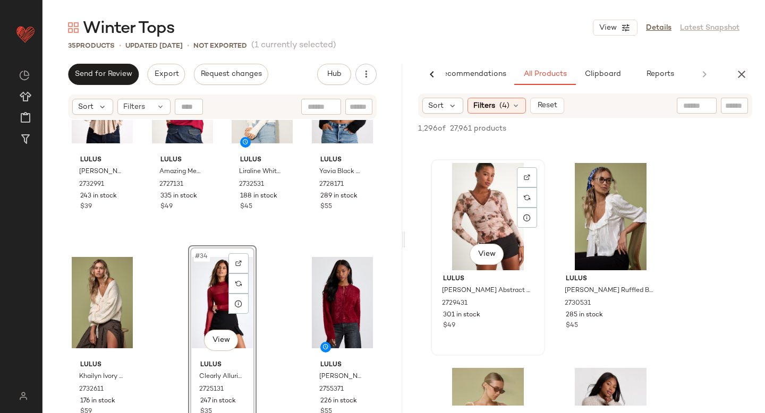
scroll to position [2035, 0]
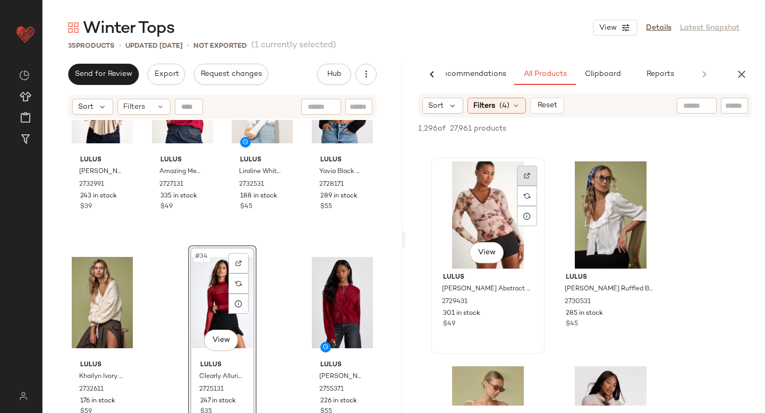
click at [528, 175] on img at bounding box center [527, 176] width 6 height 6
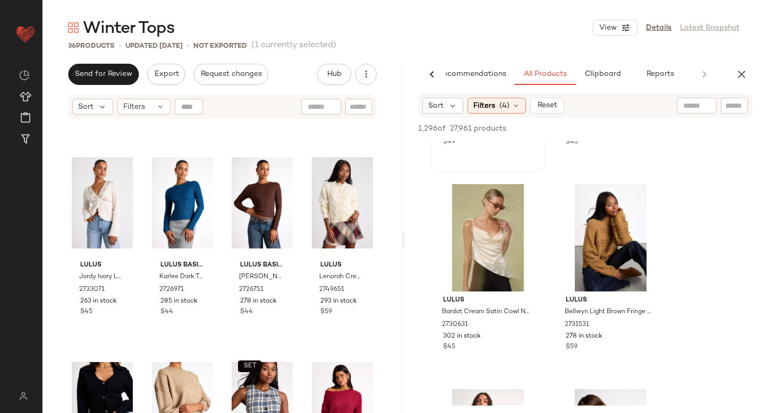
scroll to position [430, 0]
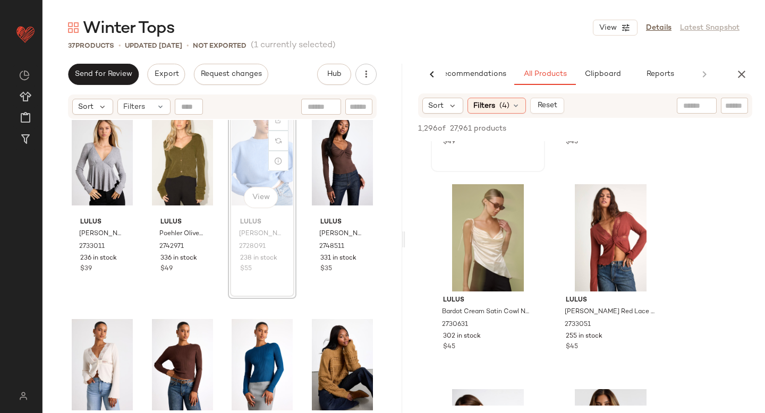
scroll to position [215, 0]
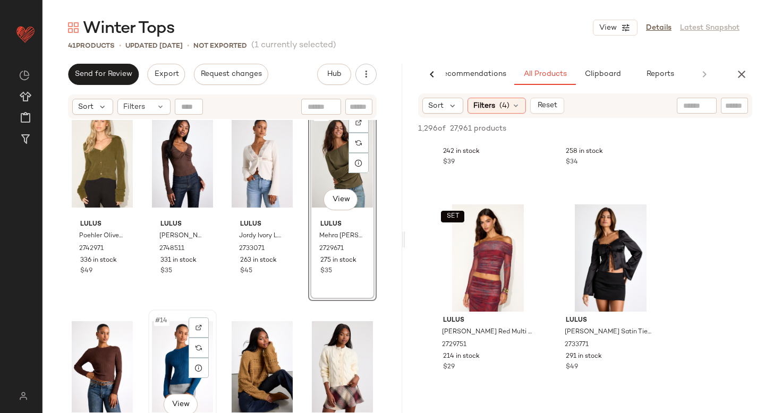
scroll to position [459, 0]
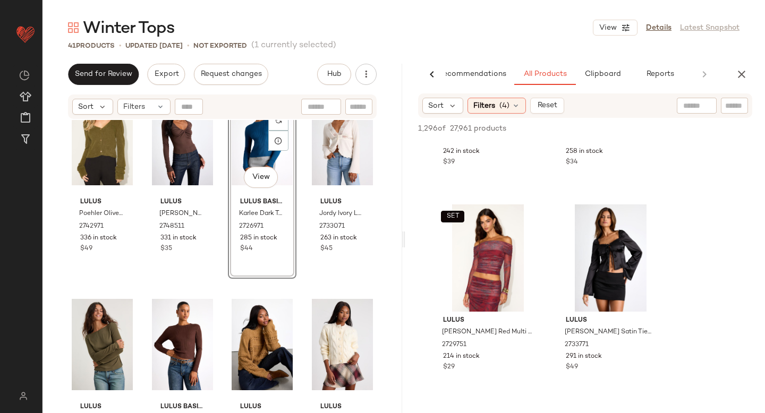
scroll to position [451, 0]
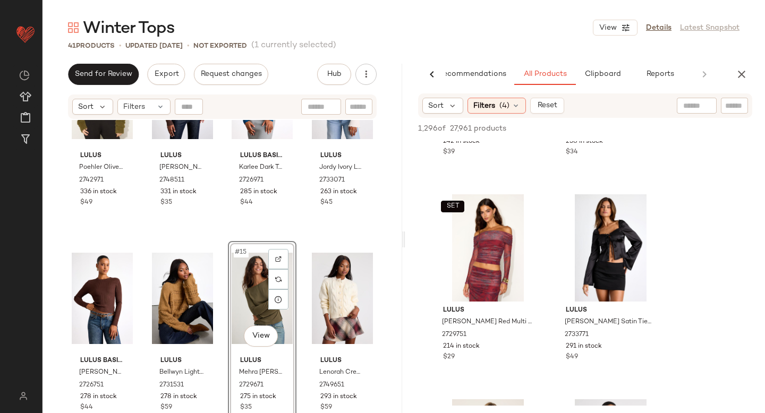
scroll to position [2620, 0]
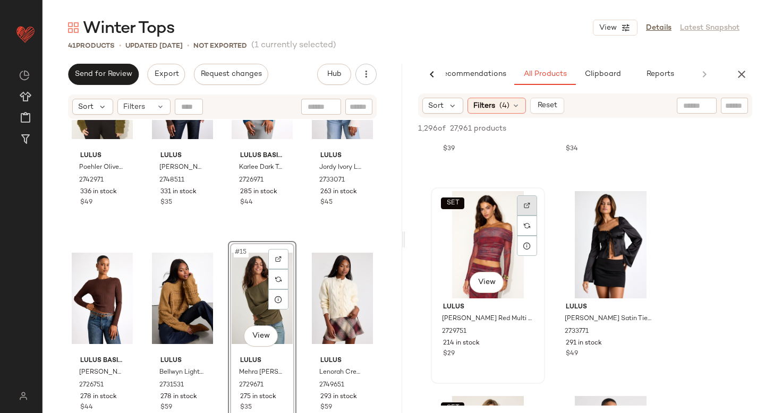
click at [524, 201] on div at bounding box center [527, 206] width 20 height 20
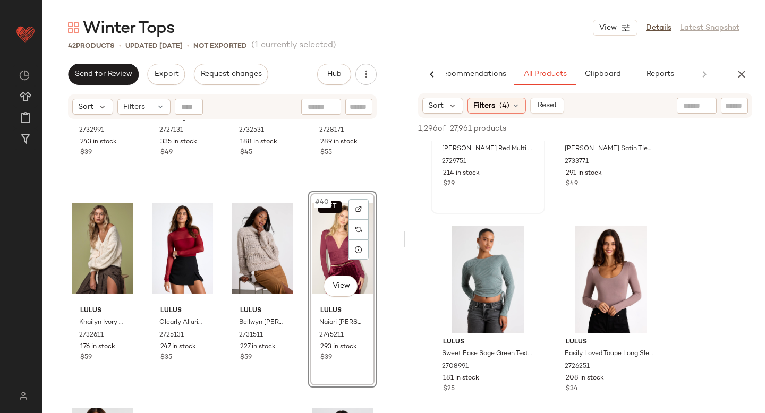
scroll to position [2862, 0]
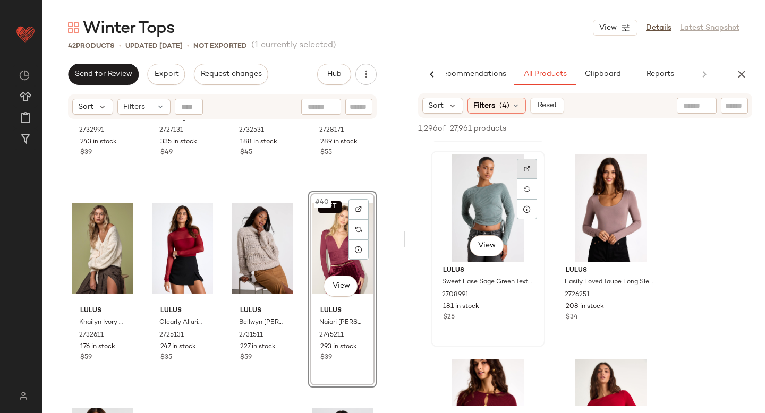
click at [536, 172] on div at bounding box center [527, 169] width 20 height 20
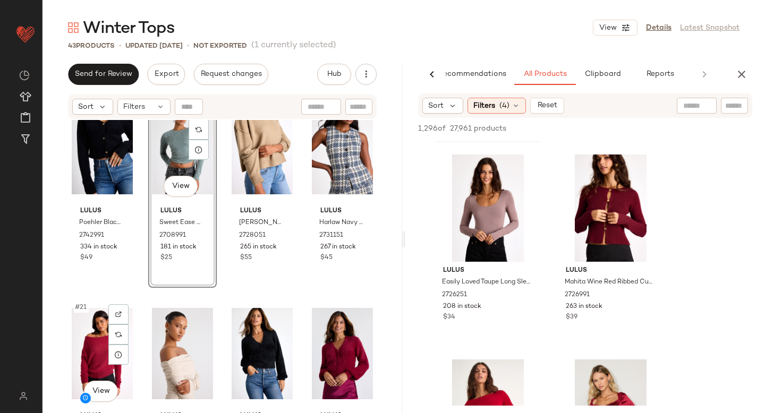
scroll to position [858, 0]
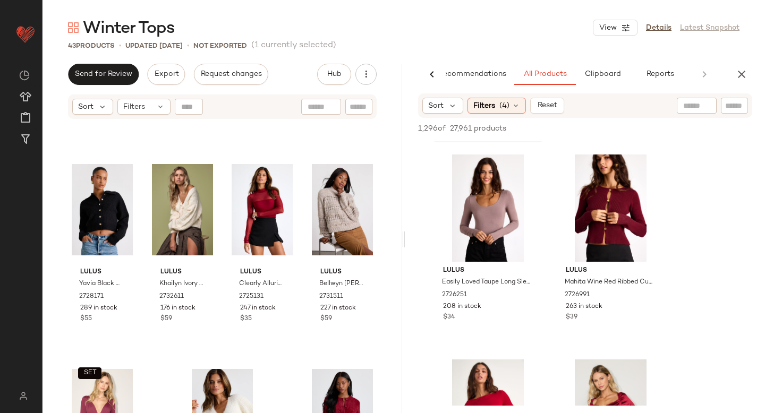
scroll to position [1936, 0]
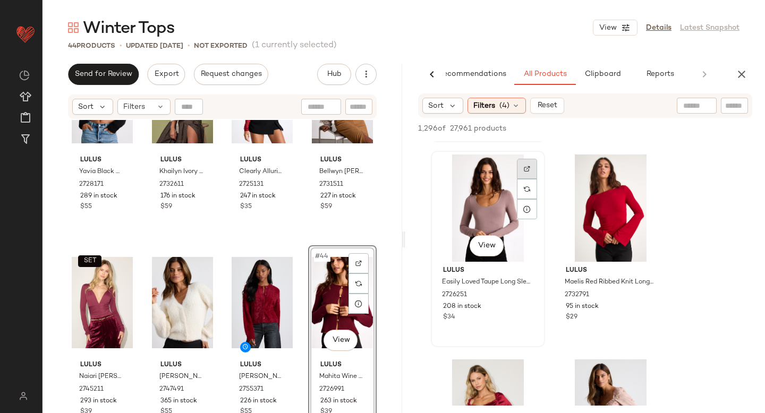
click at [527, 164] on div at bounding box center [527, 169] width 20 height 20
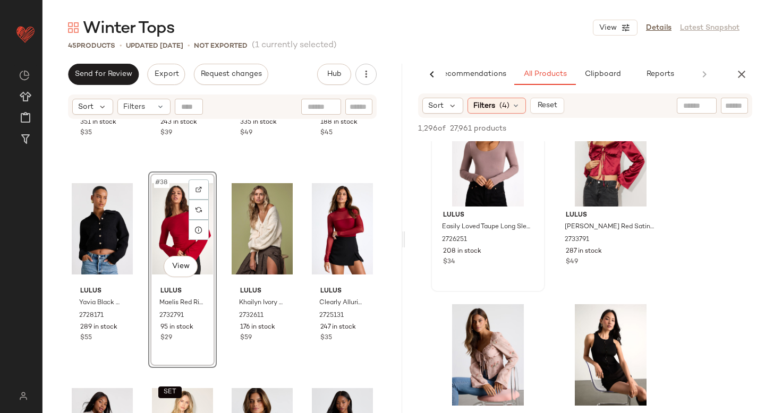
scroll to position [2999, 0]
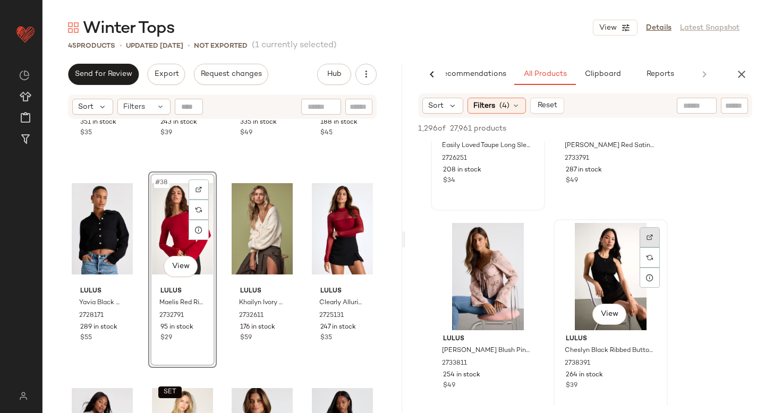
click at [647, 235] on img at bounding box center [650, 237] width 6 height 6
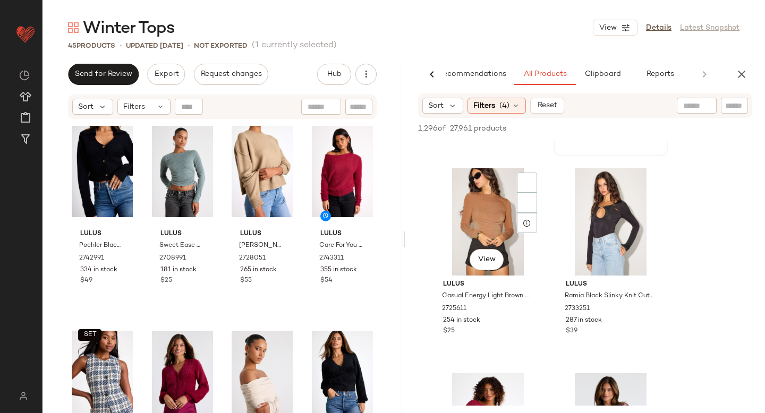
scroll to position [818, 0]
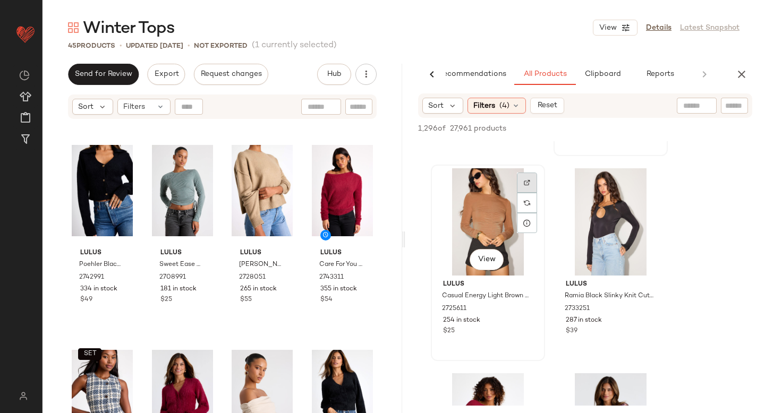
click at [525, 182] on img at bounding box center [527, 183] width 6 height 6
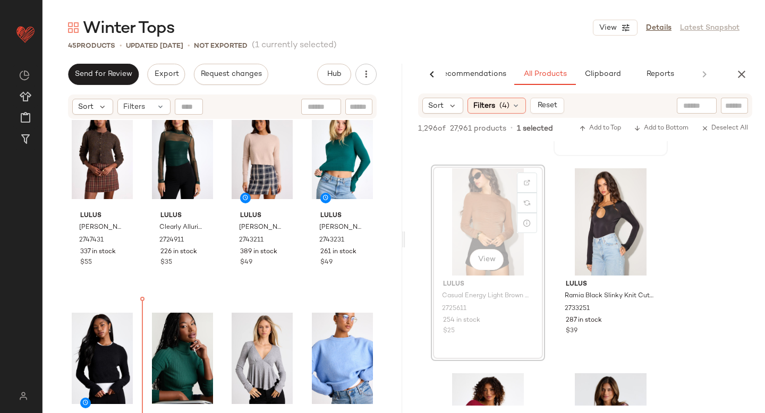
scroll to position [40, 0]
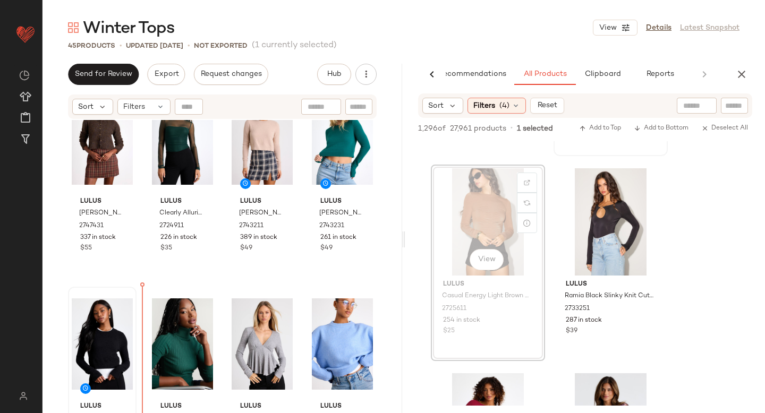
drag, startPoint x: 473, startPoint y: 220, endPoint x: 126, endPoint y: 371, distance: 378.9
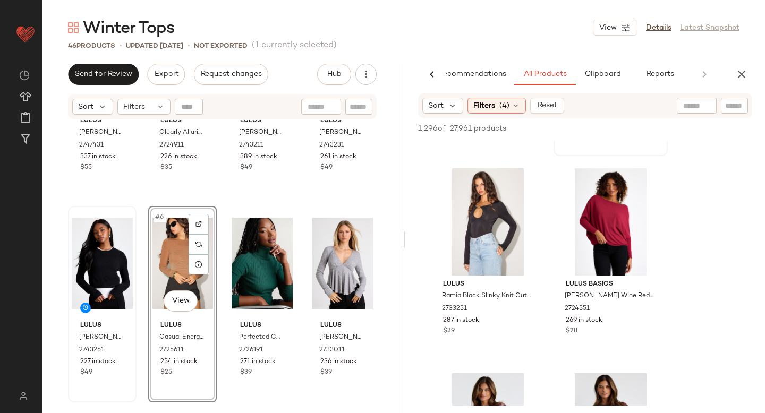
scroll to position [0, 0]
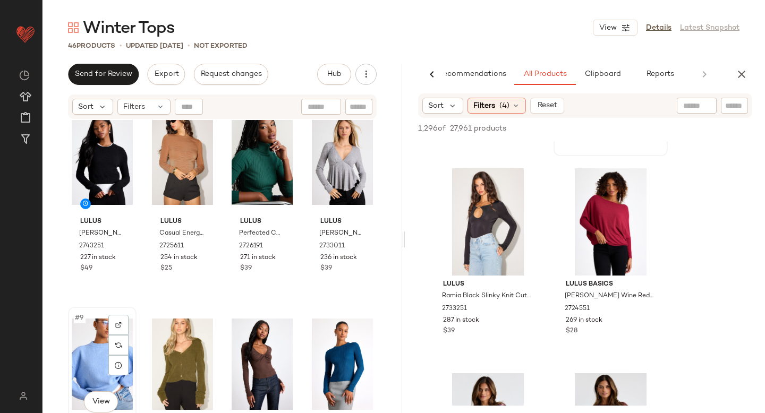
scroll to position [226, 0]
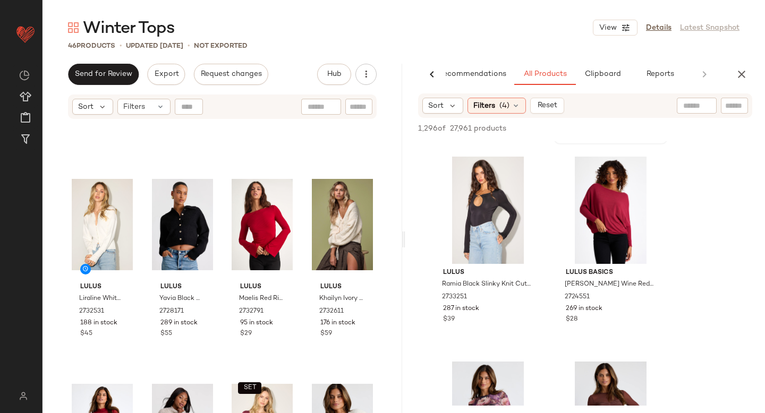
scroll to position [1797, 0]
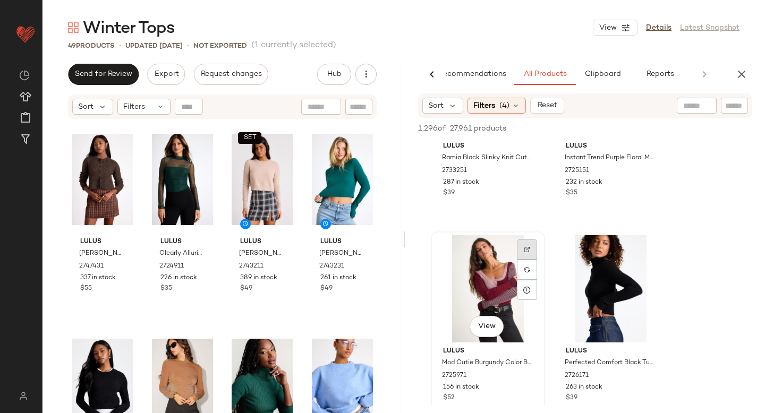
click at [531, 248] on div at bounding box center [527, 250] width 20 height 20
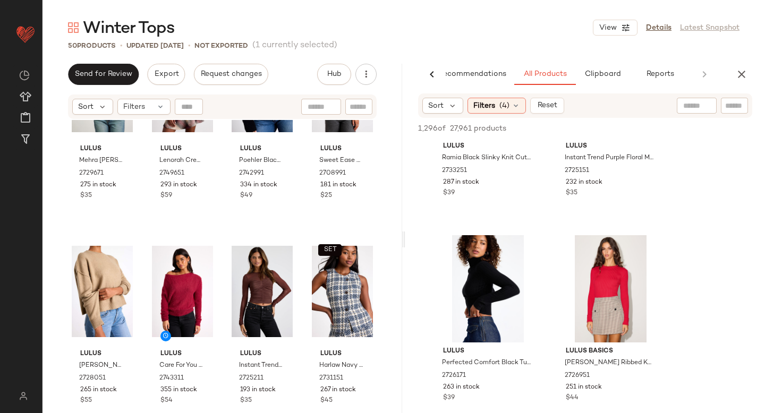
scroll to position [921, 0]
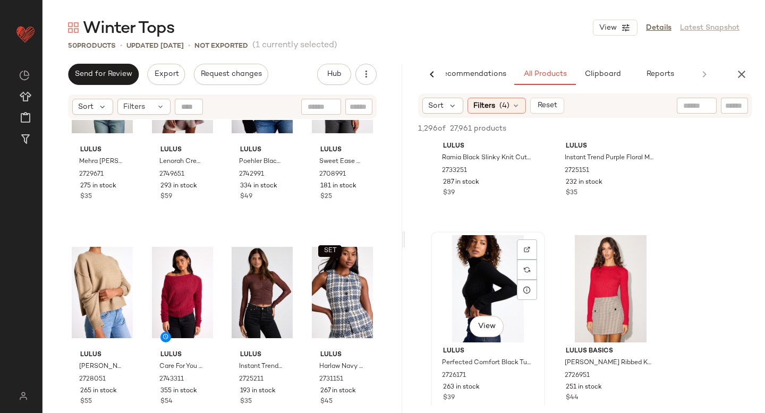
click at [526, 255] on div at bounding box center [527, 250] width 20 height 20
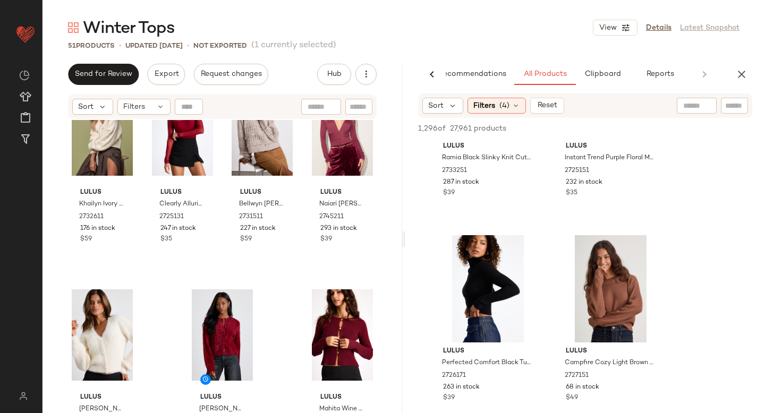
scroll to position [2347, 0]
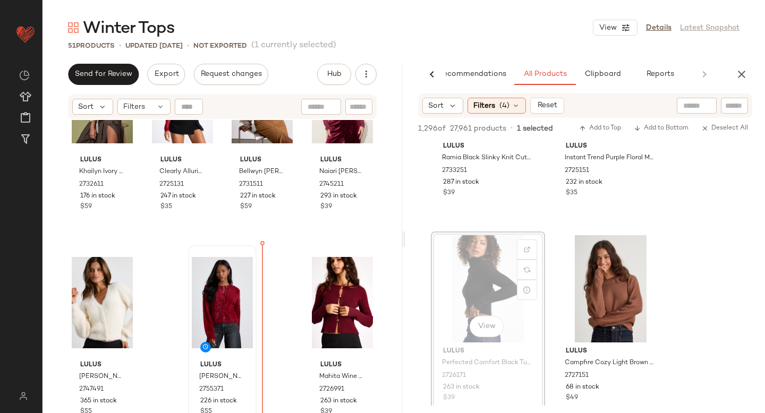
drag, startPoint x: 493, startPoint y: 277, endPoint x: 248, endPoint y: 311, distance: 247.3
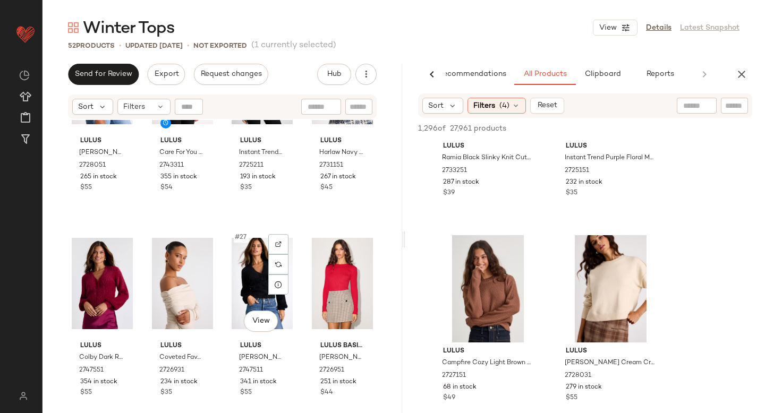
scroll to position [1149, 0]
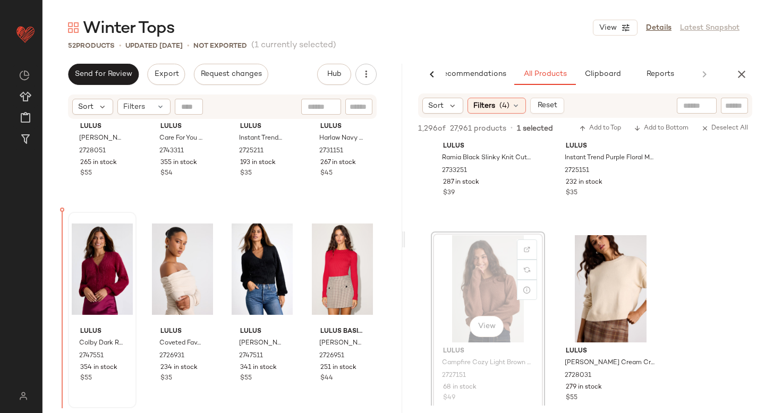
drag, startPoint x: 448, startPoint y: 269, endPoint x: 90, endPoint y: 292, distance: 358.9
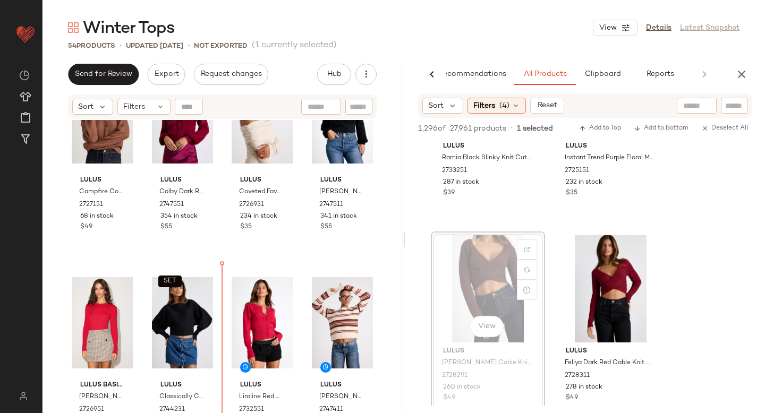
scroll to position [1305, 0]
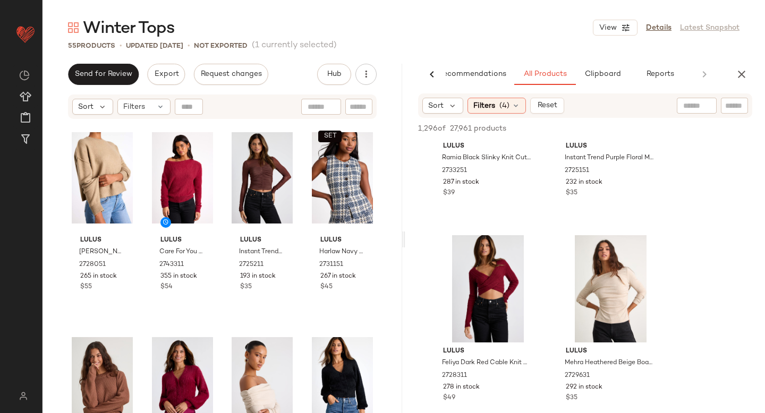
scroll to position [1035, 0]
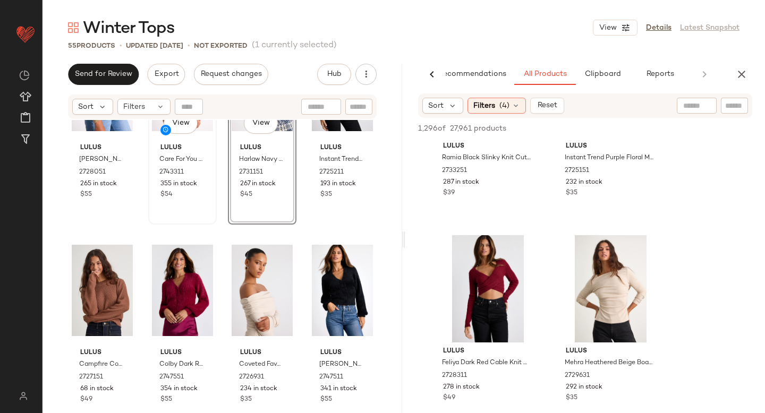
scroll to position [1144, 0]
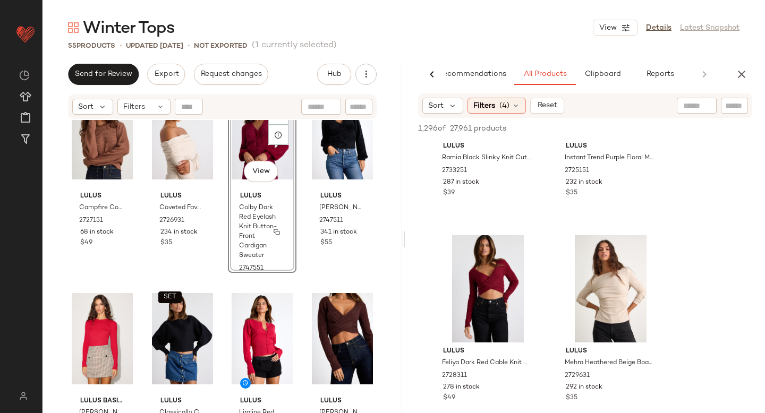
scroll to position [1285, 0]
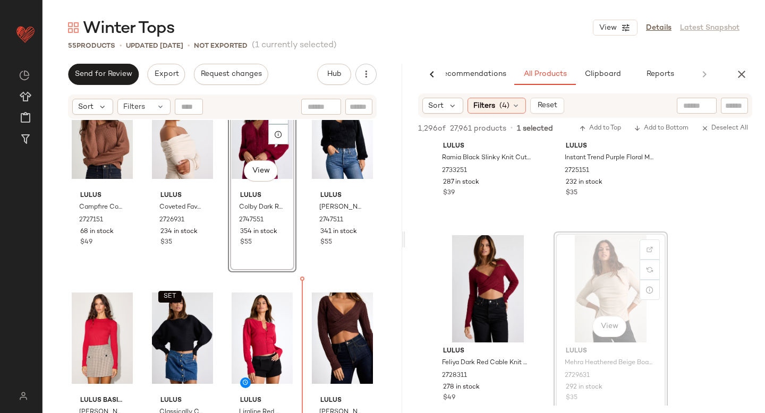
drag, startPoint x: 613, startPoint y: 258, endPoint x: 607, endPoint y: 259, distance: 6.5
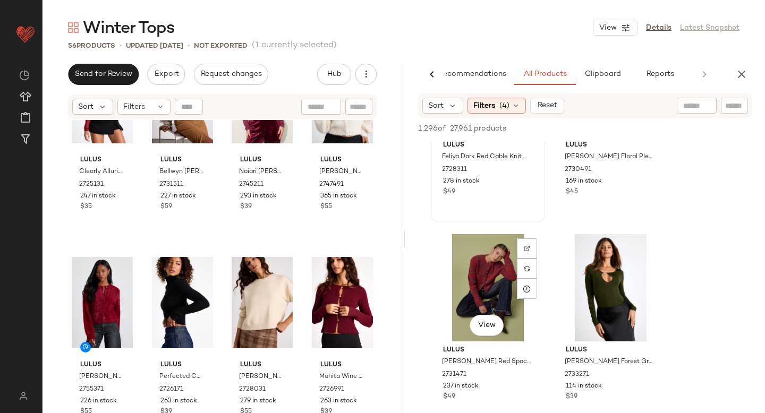
scroll to position [3600, 0]
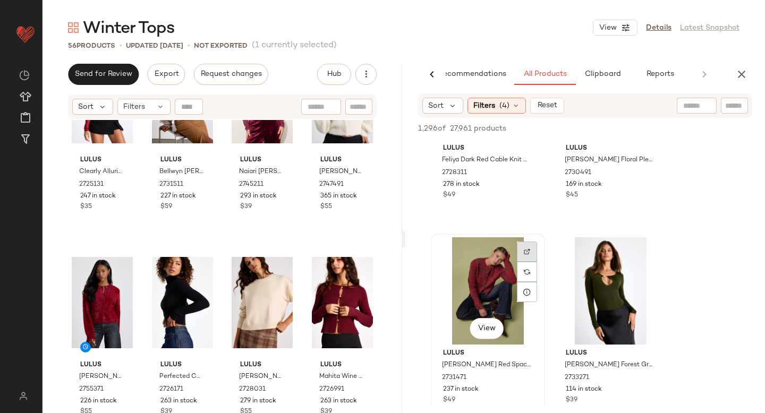
click at [529, 248] on div at bounding box center [527, 252] width 20 height 20
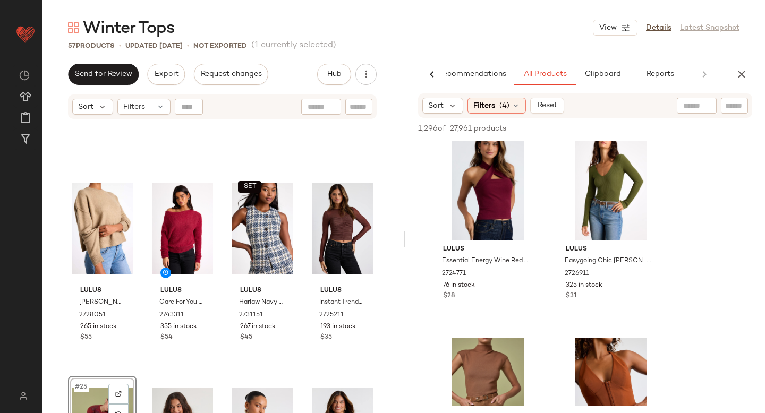
scroll to position [4050, 0]
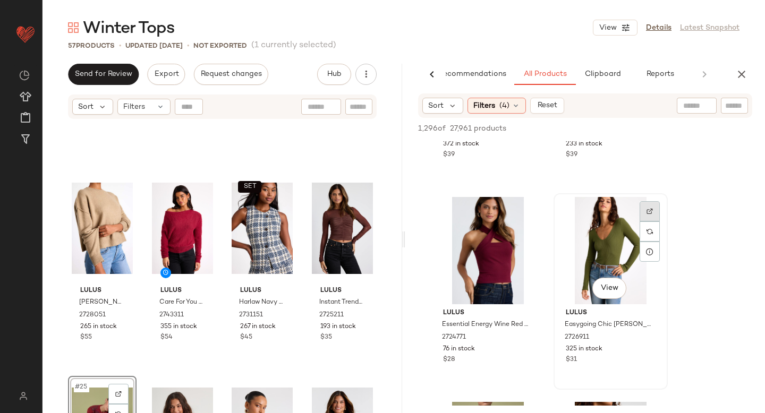
click at [652, 205] on div at bounding box center [650, 211] width 20 height 20
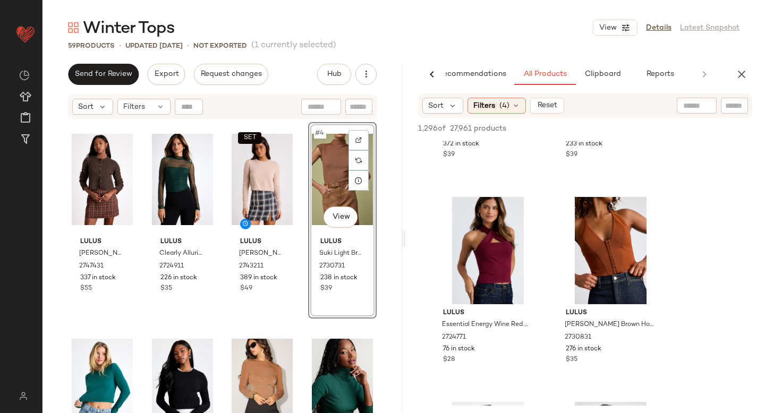
scroll to position [79, 0]
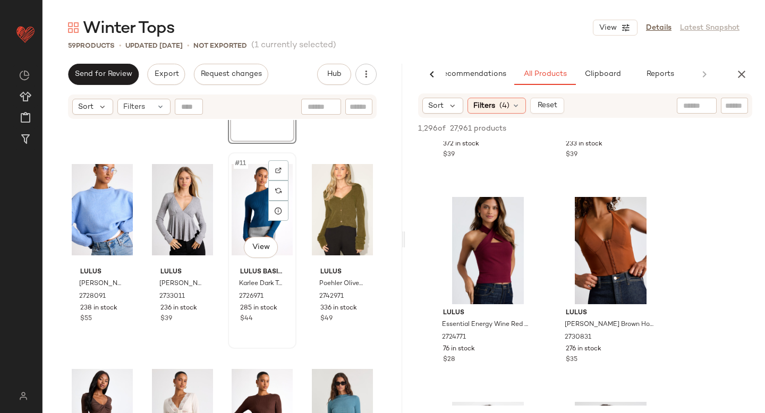
scroll to position [399, 0]
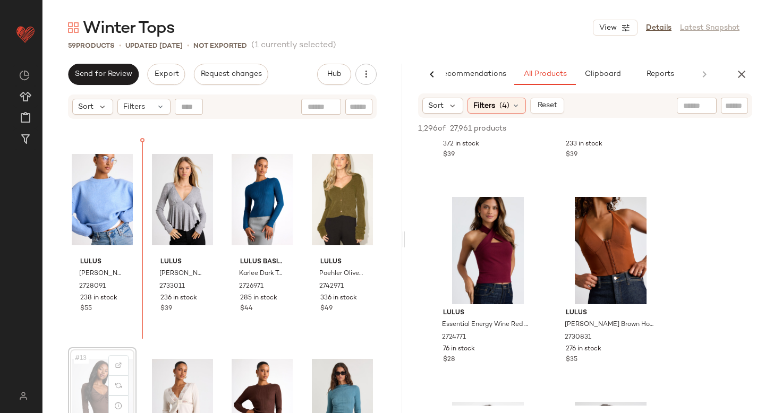
scroll to position [400, 0]
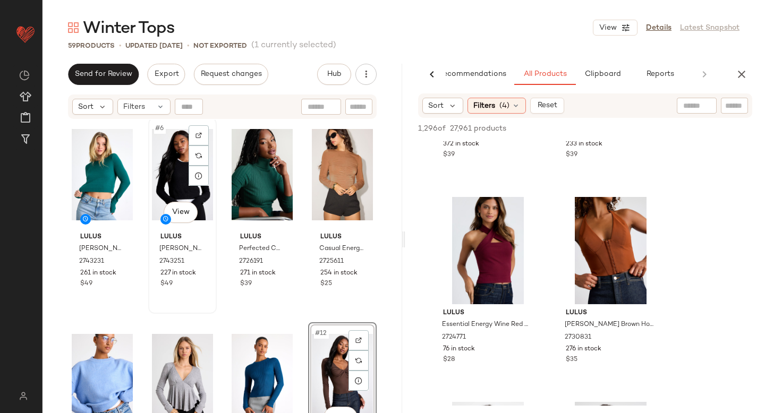
scroll to position [221, 0]
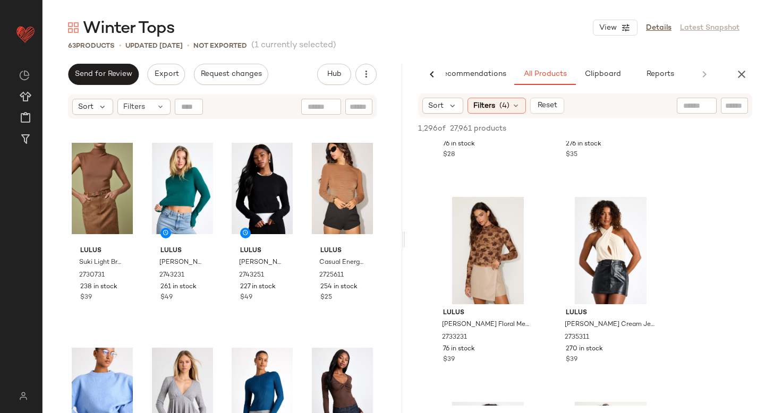
scroll to position [220, 0]
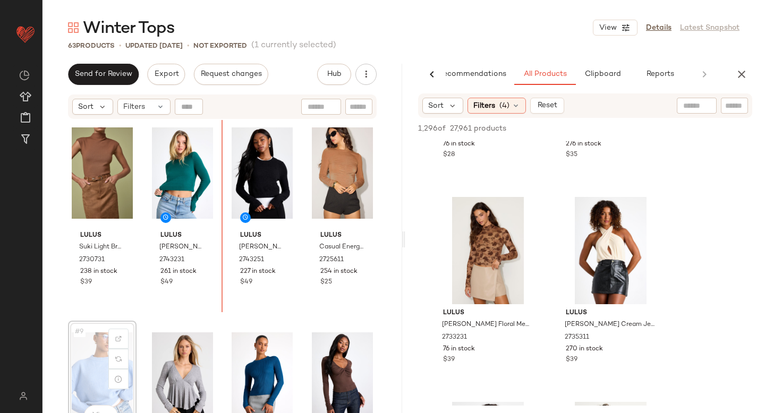
scroll to position [221, 0]
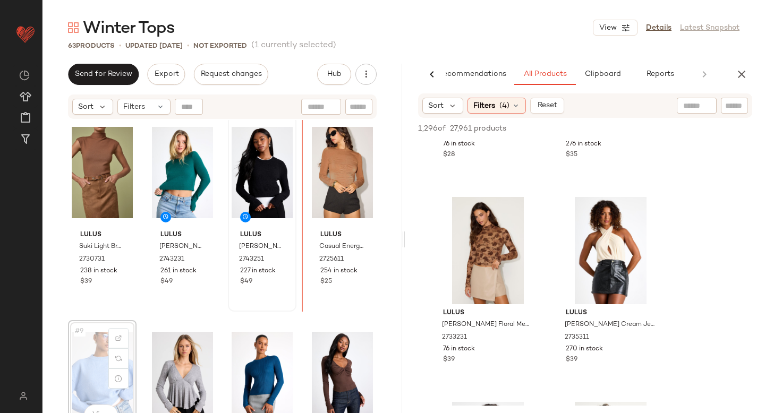
drag, startPoint x: 82, startPoint y: 370, endPoint x: 270, endPoint y: 266, distance: 215.5
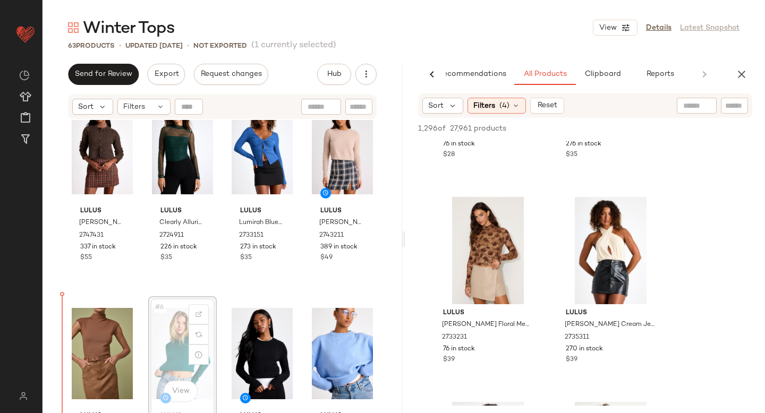
scroll to position [56, 0]
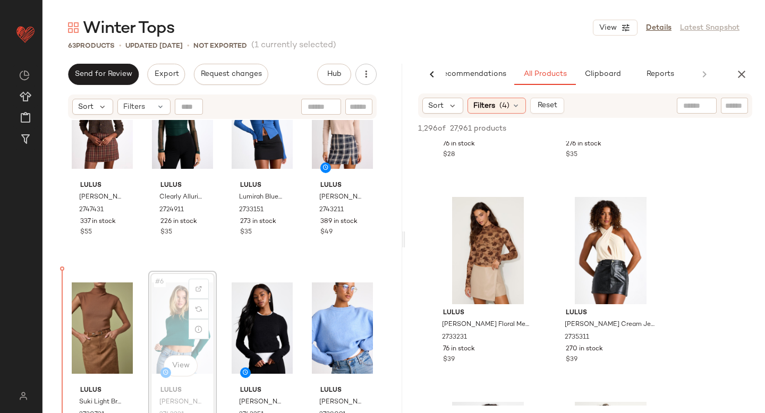
drag, startPoint x: 174, startPoint y: 373, endPoint x: 66, endPoint y: 389, distance: 109.1
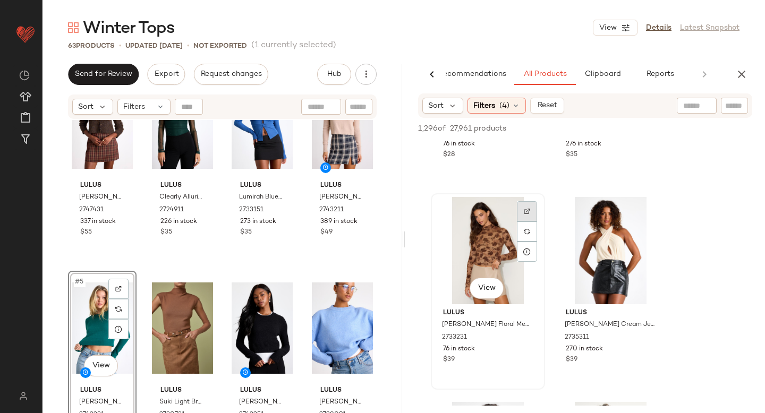
click at [528, 214] on img at bounding box center [527, 211] width 6 height 6
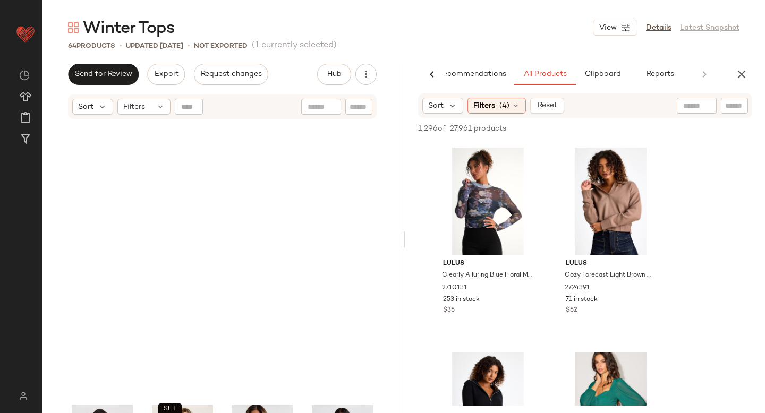
scroll to position [2962, 0]
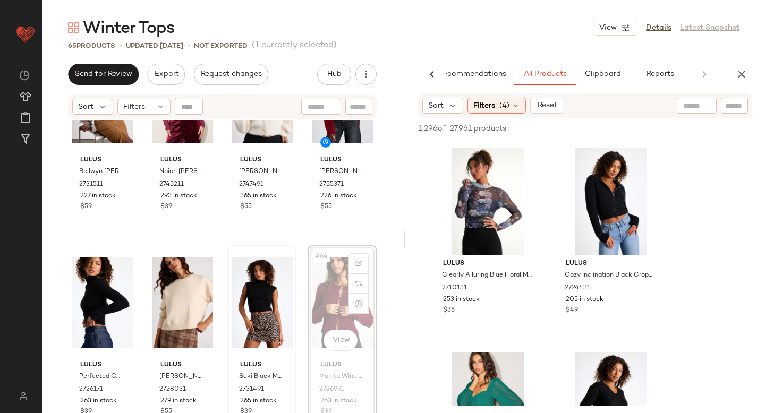
drag, startPoint x: 326, startPoint y: 295, endPoint x: 237, endPoint y: 310, distance: 90.6
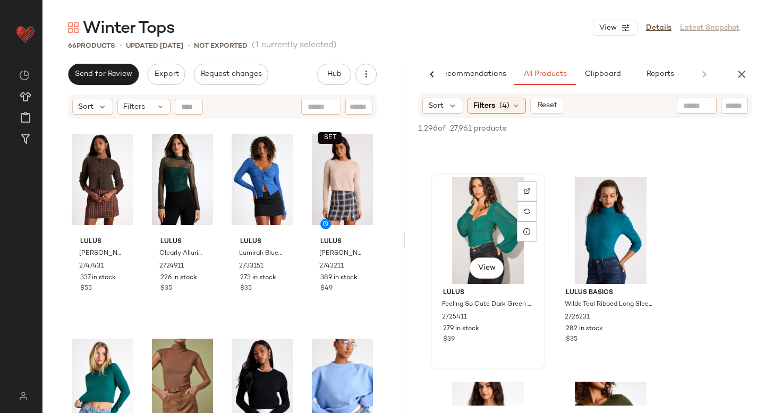
click at [522, 194] on div at bounding box center [527, 191] width 20 height 20
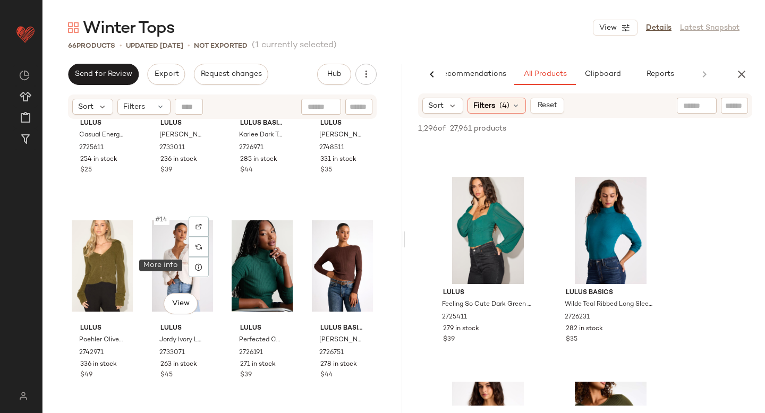
scroll to position [539, 0]
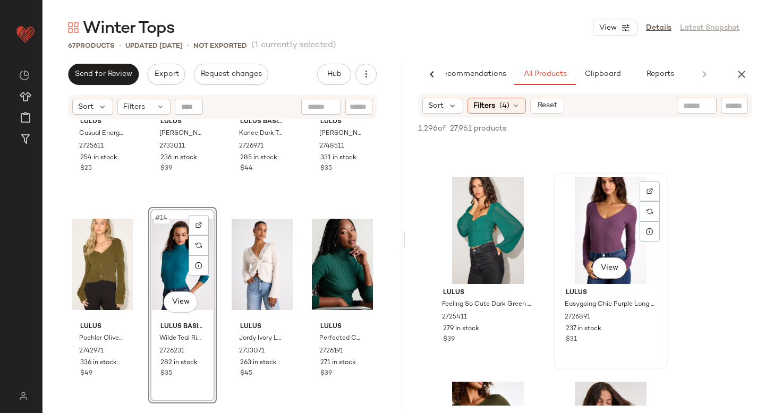
click at [646, 181] on div "View" at bounding box center [610, 230] width 107 height 107
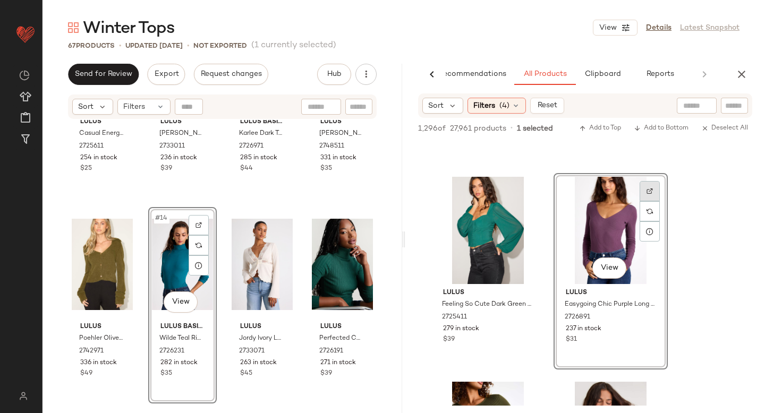
click at [651, 187] on div at bounding box center [650, 191] width 20 height 20
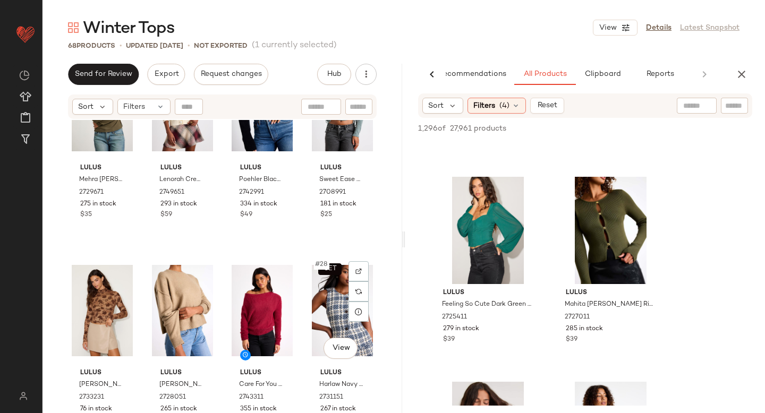
scroll to position [1114, 0]
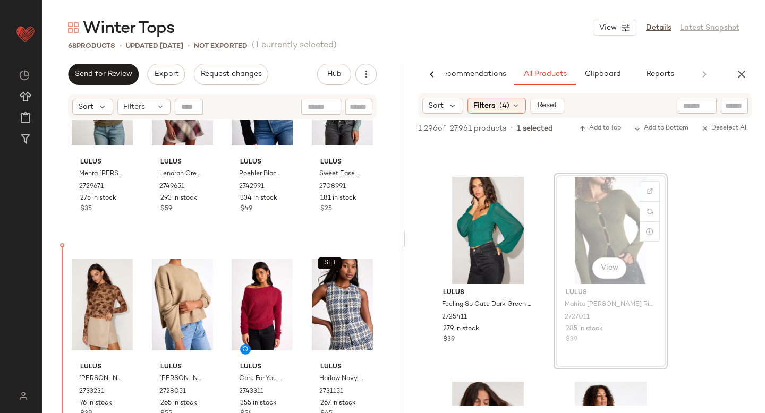
drag, startPoint x: 609, startPoint y: 215, endPoint x: 65, endPoint y: 331, distance: 555.8
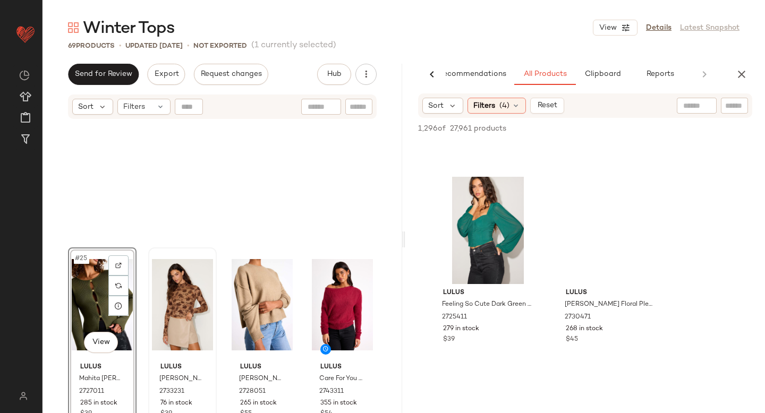
scroll to position [1264, 0]
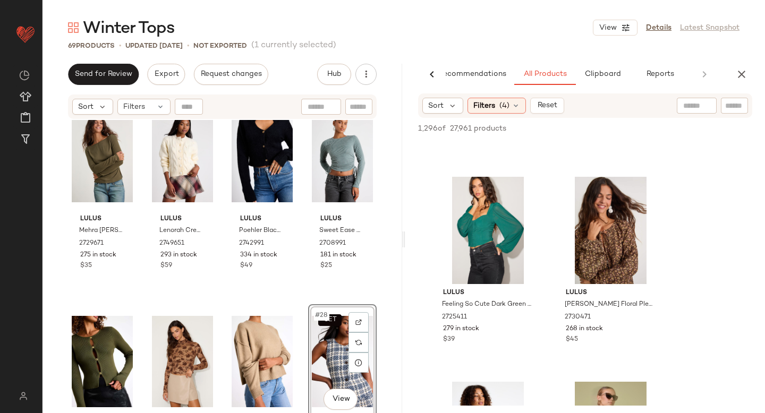
scroll to position [1056, 0]
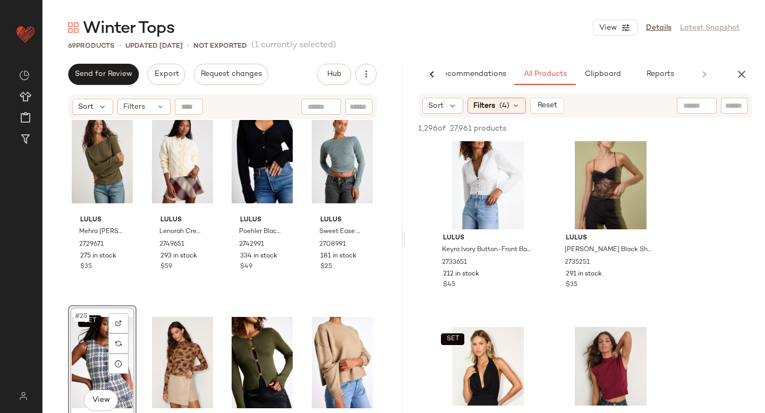
scroll to position [5104, 0]
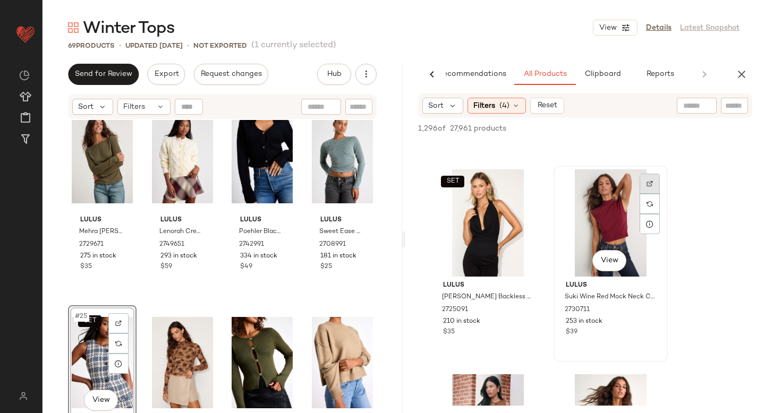
click at [641, 184] on div at bounding box center [650, 184] width 20 height 20
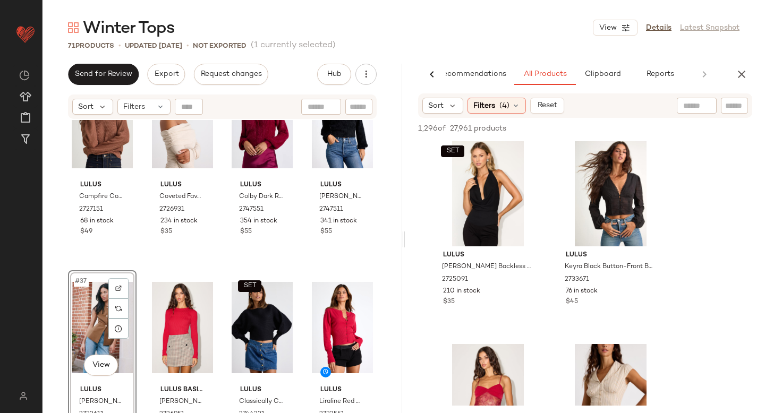
scroll to position [1698, 0]
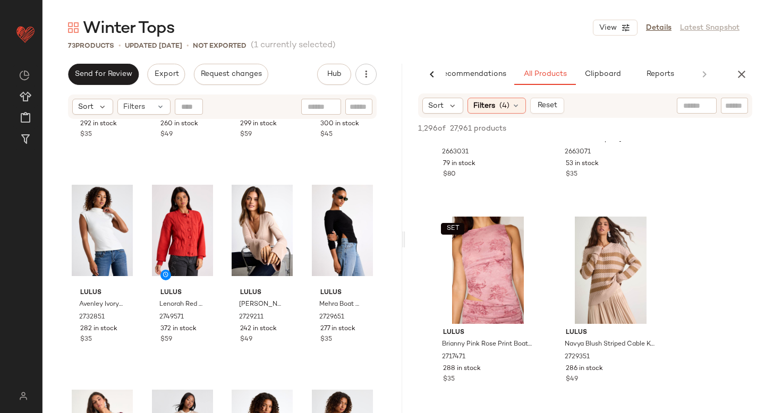
scroll to position [2364, 0]
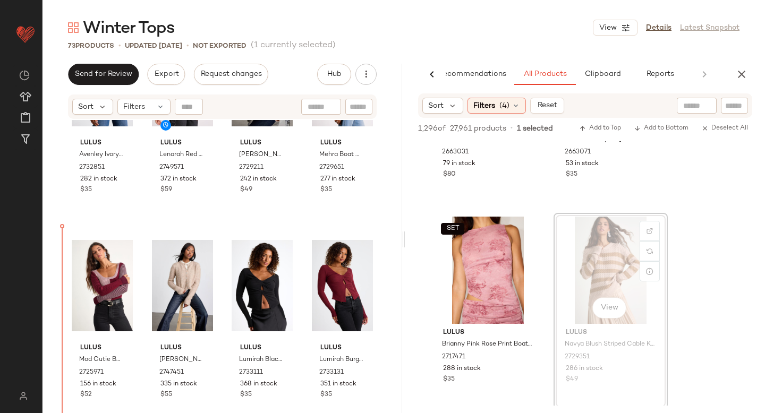
drag, startPoint x: 618, startPoint y: 233, endPoint x: 611, endPoint y: 233, distance: 6.9
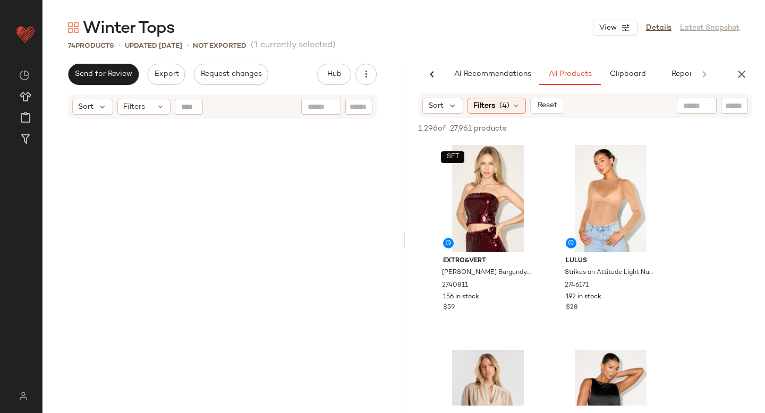
scroll to position [5877, 0]
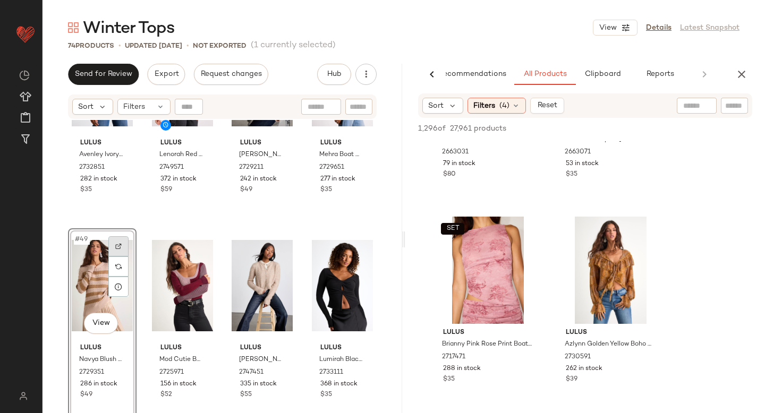
click at [120, 244] on img at bounding box center [118, 246] width 6 height 6
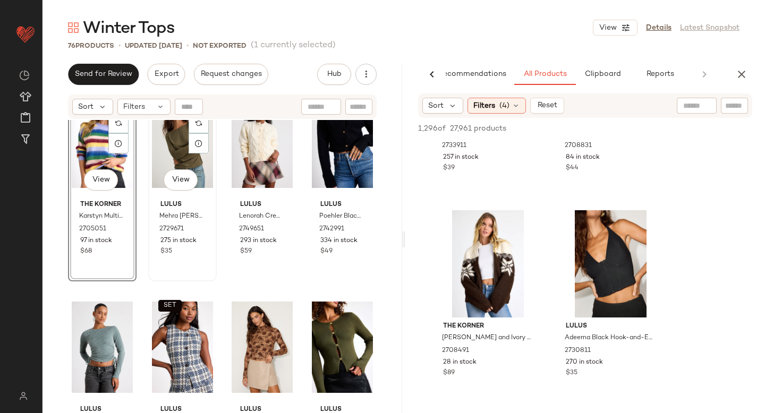
scroll to position [1072, 0]
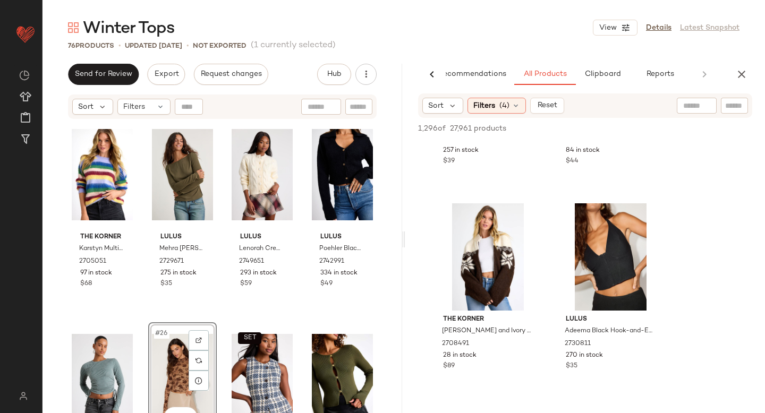
scroll to position [6304, 0]
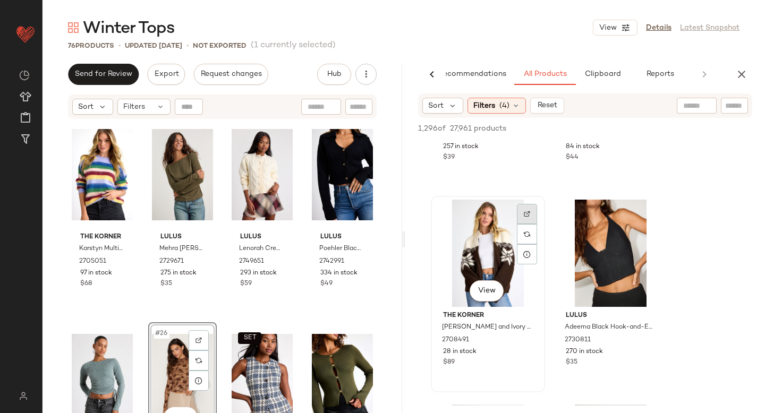
click at [532, 214] on div at bounding box center [527, 214] width 20 height 20
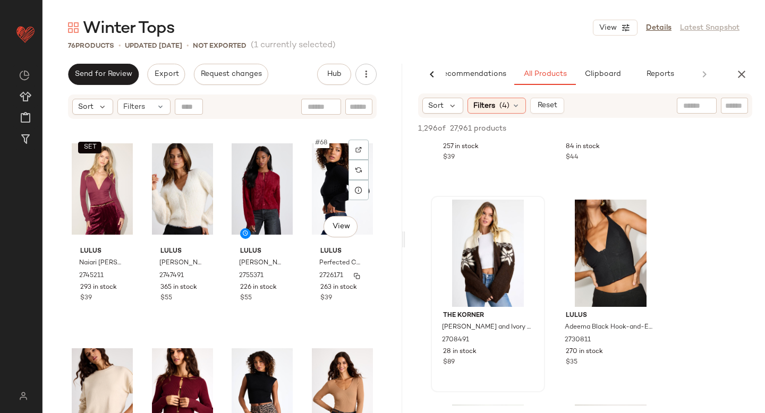
scroll to position [3277, 0]
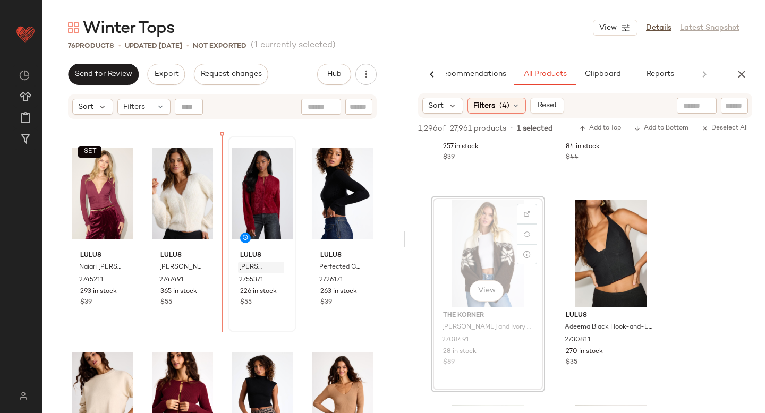
drag, startPoint x: 499, startPoint y: 268, endPoint x: 251, endPoint y: 268, distance: 248.2
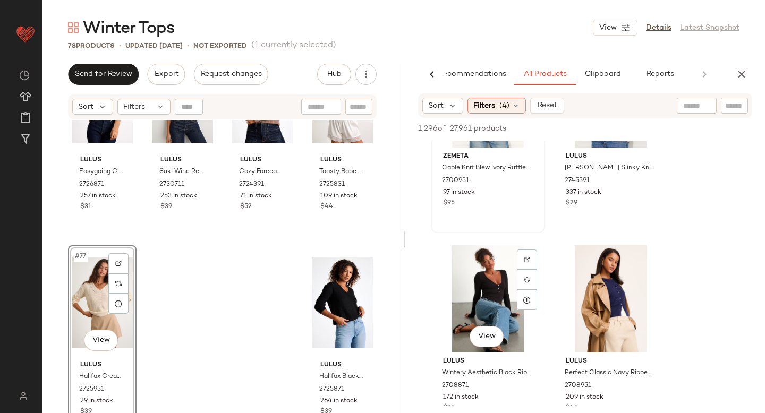
scroll to position [6670, 0]
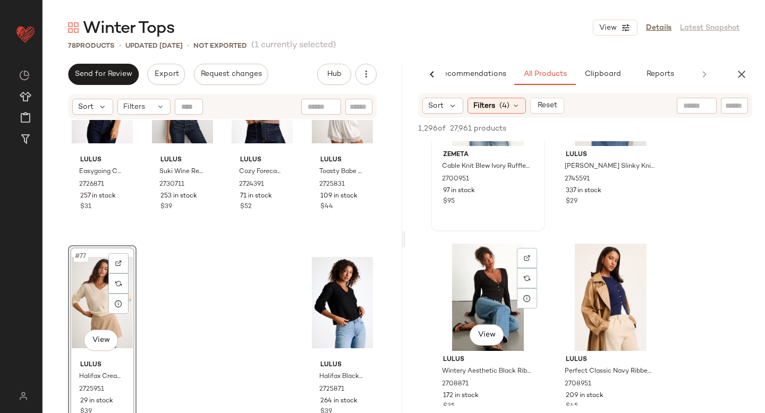
click at [533, 260] on div at bounding box center [527, 258] width 20 height 20
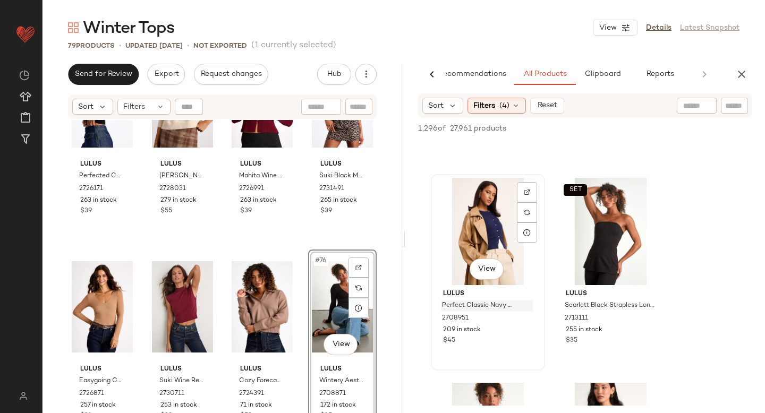
scroll to position [6733, 0]
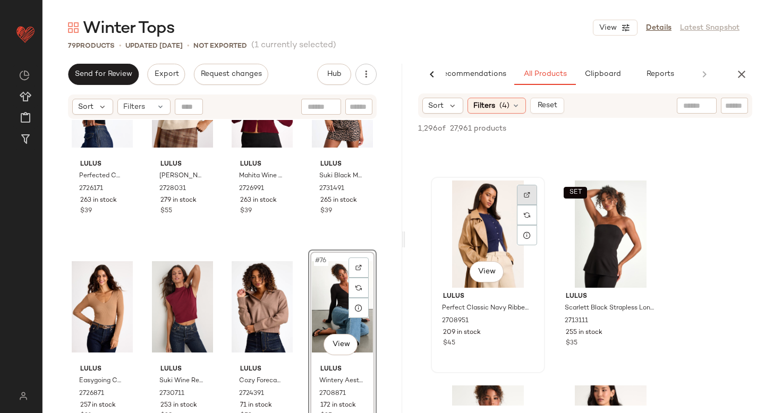
click at [529, 195] on img at bounding box center [527, 195] width 6 height 6
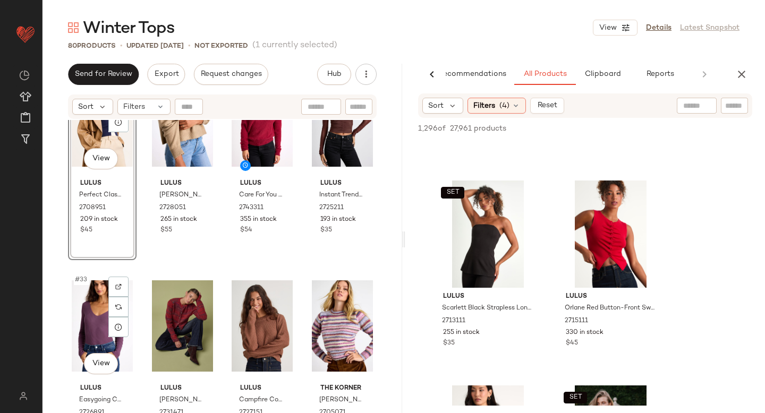
scroll to position [1500, 0]
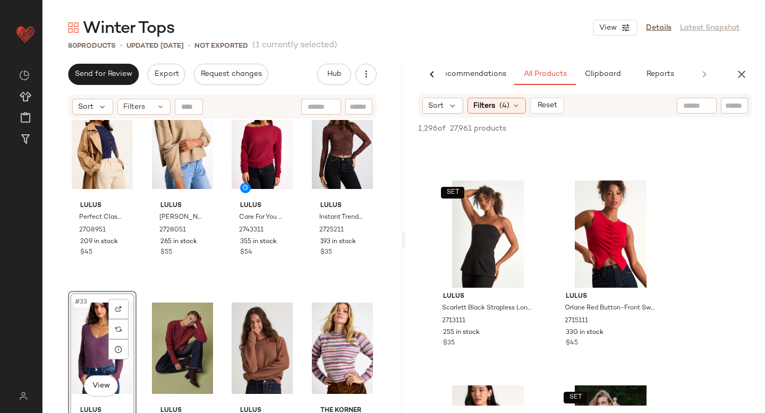
scroll to position [1475, 0]
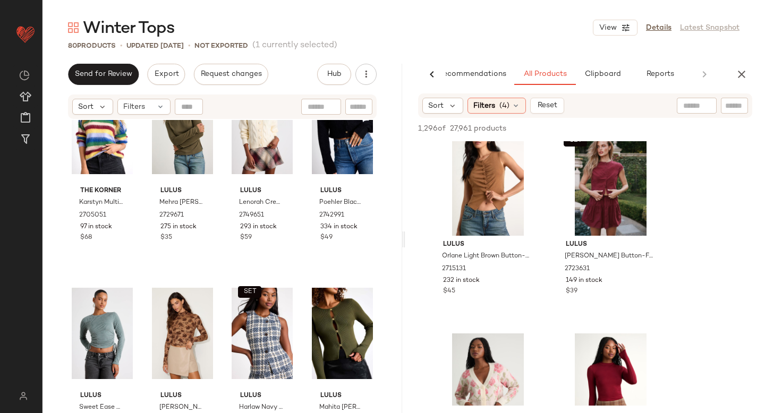
scroll to position [7082, 0]
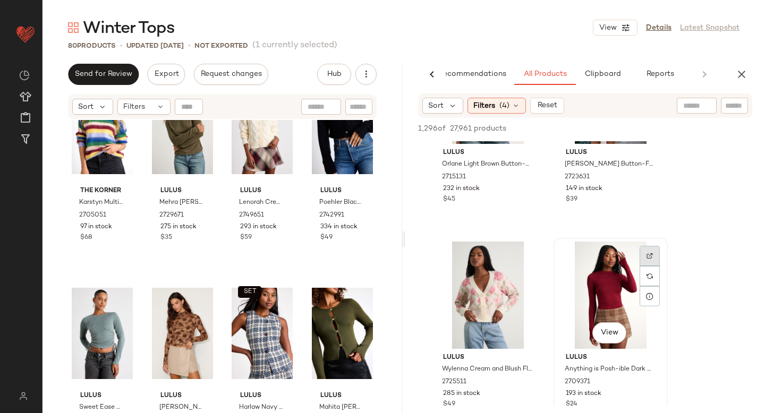
click at [647, 259] on img at bounding box center [650, 256] width 6 height 6
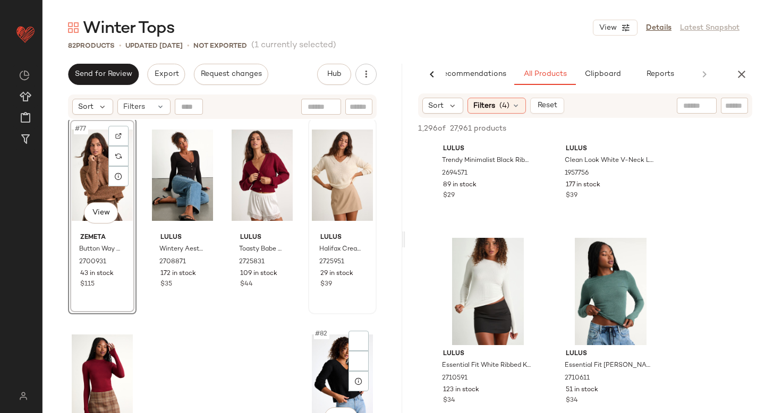
scroll to position [3988, 0]
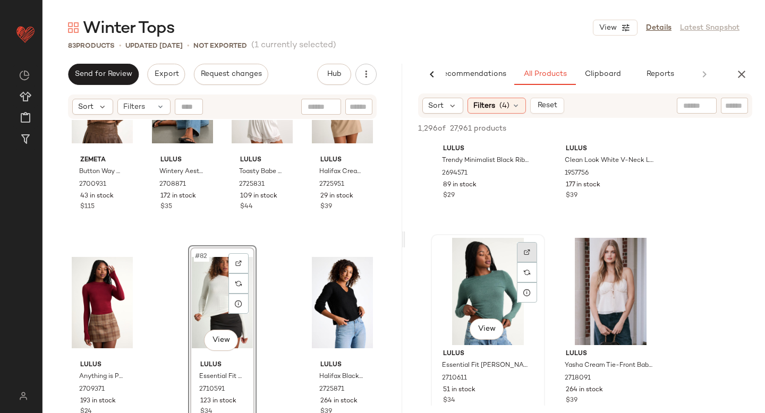
click at [525, 252] on img at bounding box center [527, 252] width 6 height 6
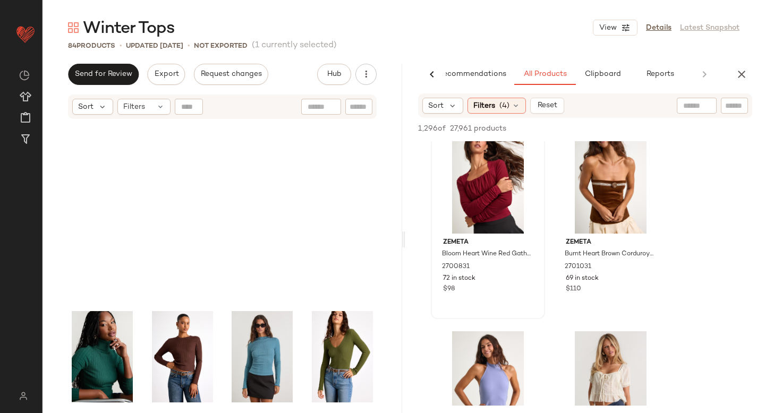
scroll to position [1169, 0]
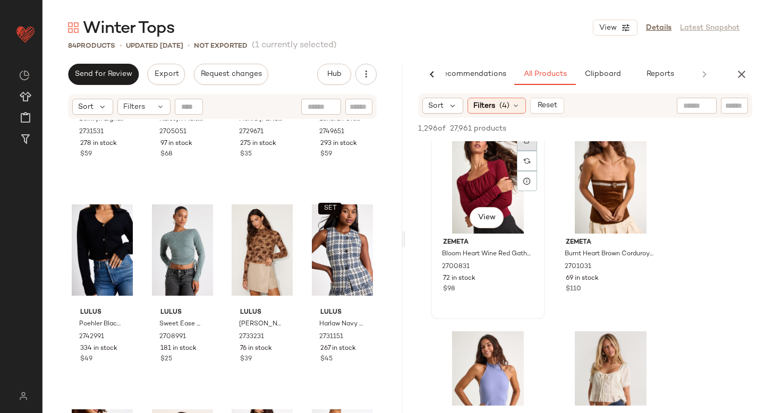
click at [529, 148] on div at bounding box center [527, 141] width 20 height 20
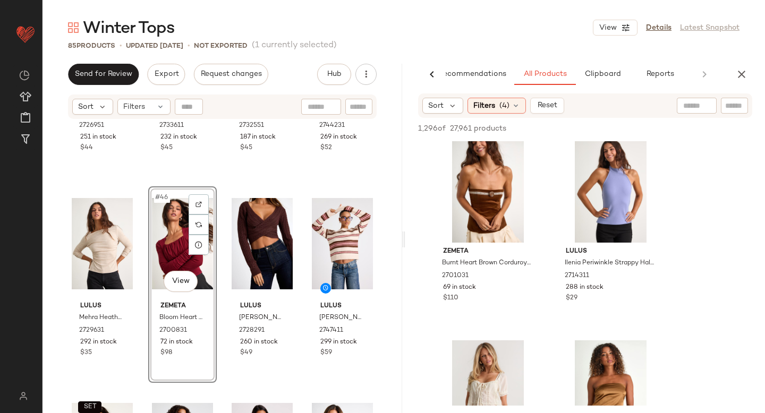
scroll to position [8165, 0]
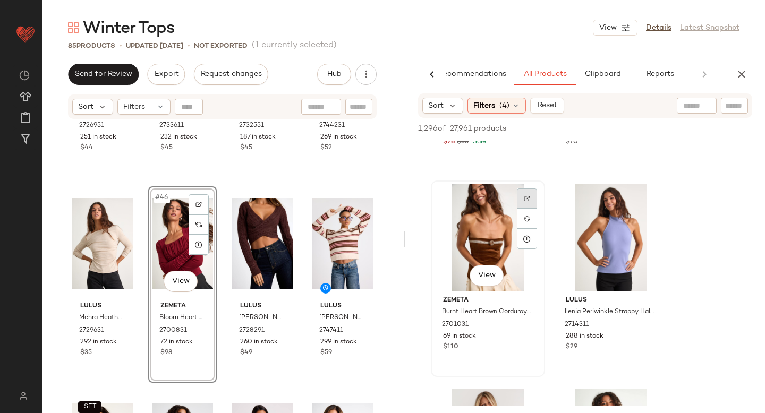
click at [520, 196] on div at bounding box center [527, 199] width 20 height 20
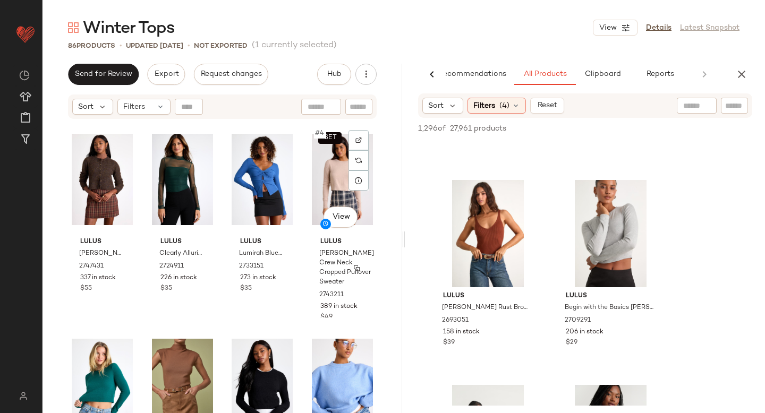
scroll to position [7, 0]
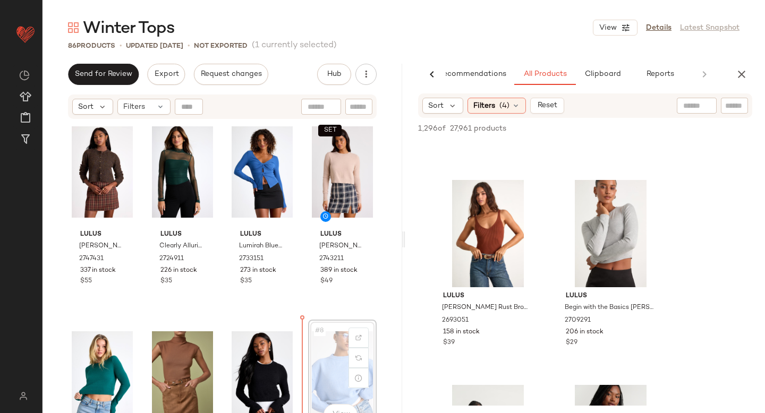
scroll to position [33, 0]
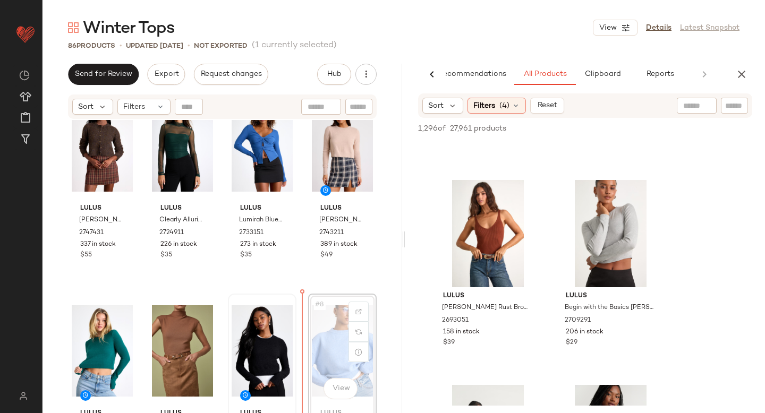
drag, startPoint x: 319, startPoint y: 357, endPoint x: 235, endPoint y: 382, distance: 88.1
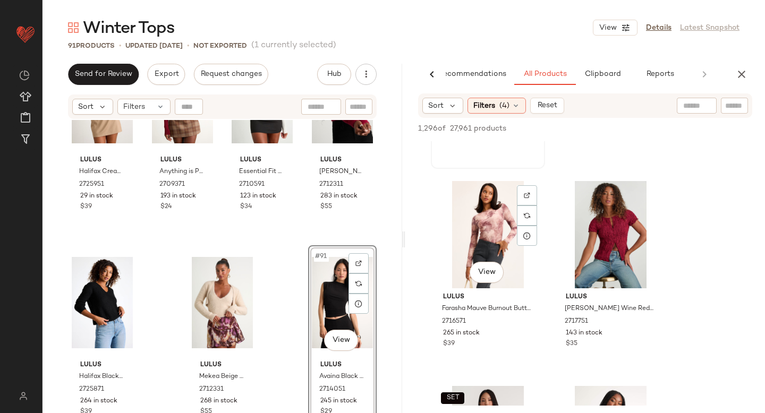
scroll to position [8990, 0]
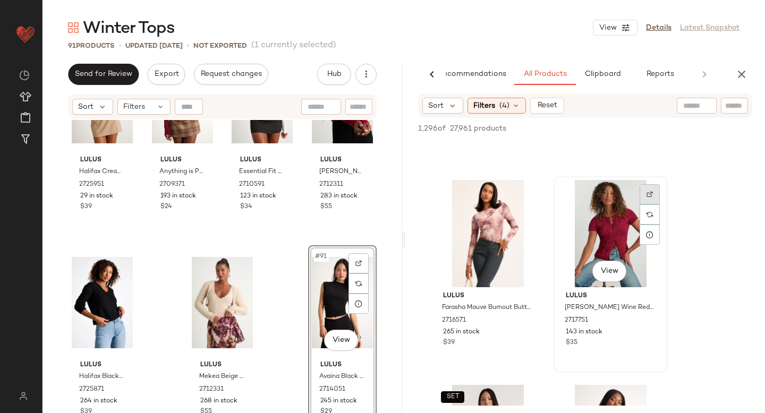
click at [645, 192] on div at bounding box center [650, 194] width 20 height 20
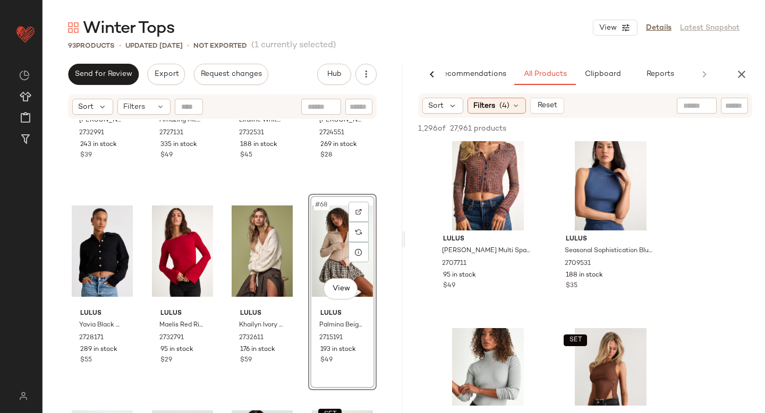
scroll to position [10831, 0]
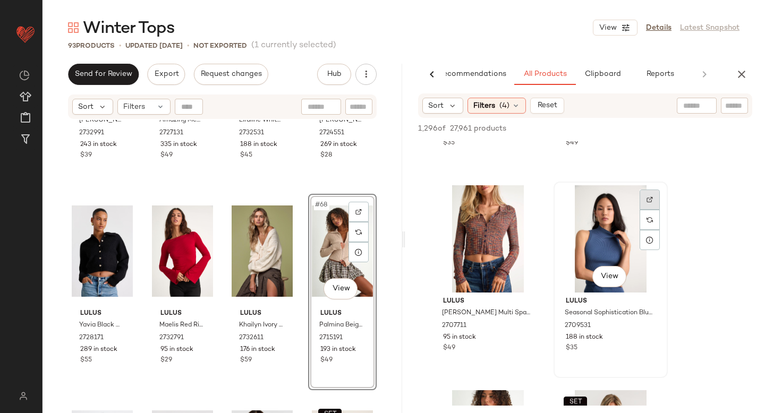
click at [642, 193] on div at bounding box center [650, 200] width 20 height 20
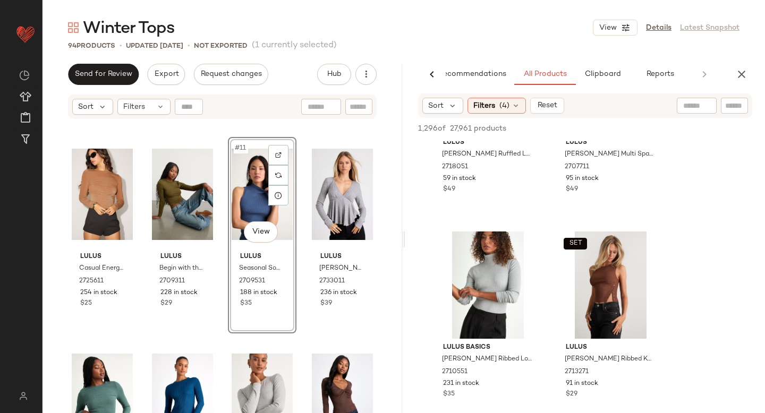
scroll to position [11228, 0]
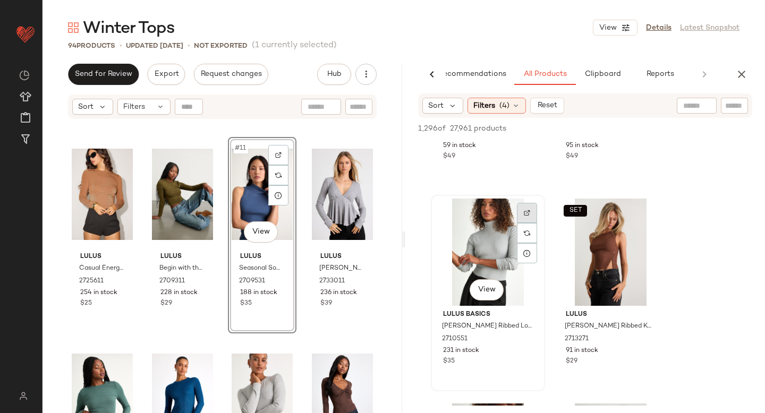
click at [529, 208] on div at bounding box center [527, 213] width 20 height 20
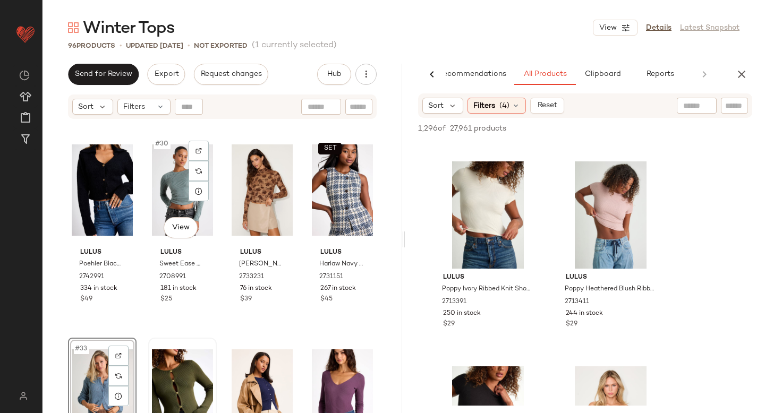
scroll to position [1479, 0]
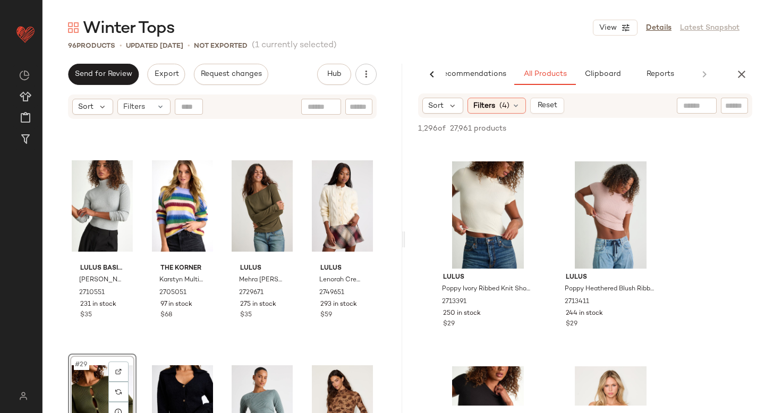
scroll to position [1202, 0]
